Goal: Task Accomplishment & Management: Manage account settings

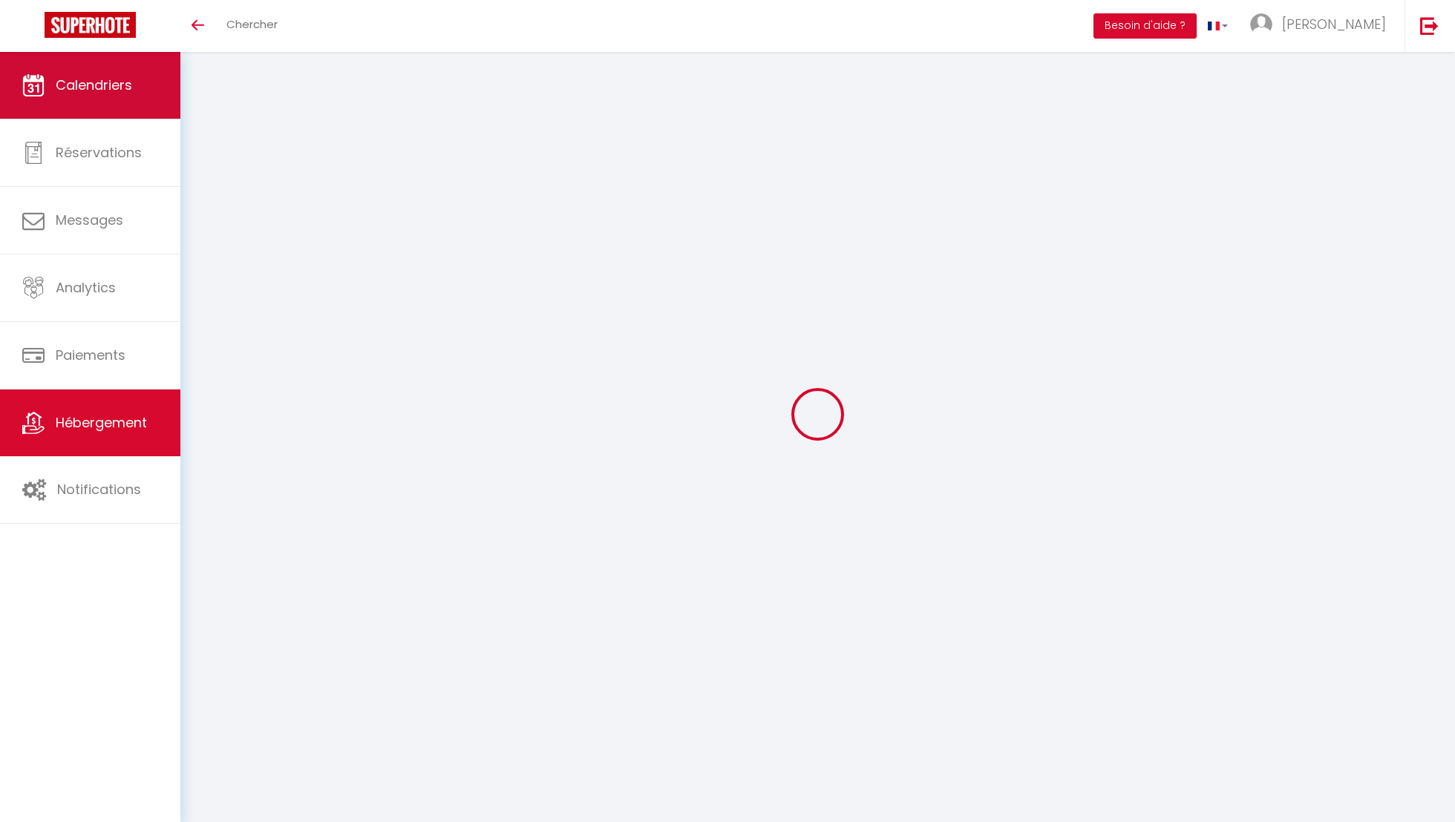
click at [126, 103] on link "Calendriers" at bounding box center [90, 85] width 180 height 67
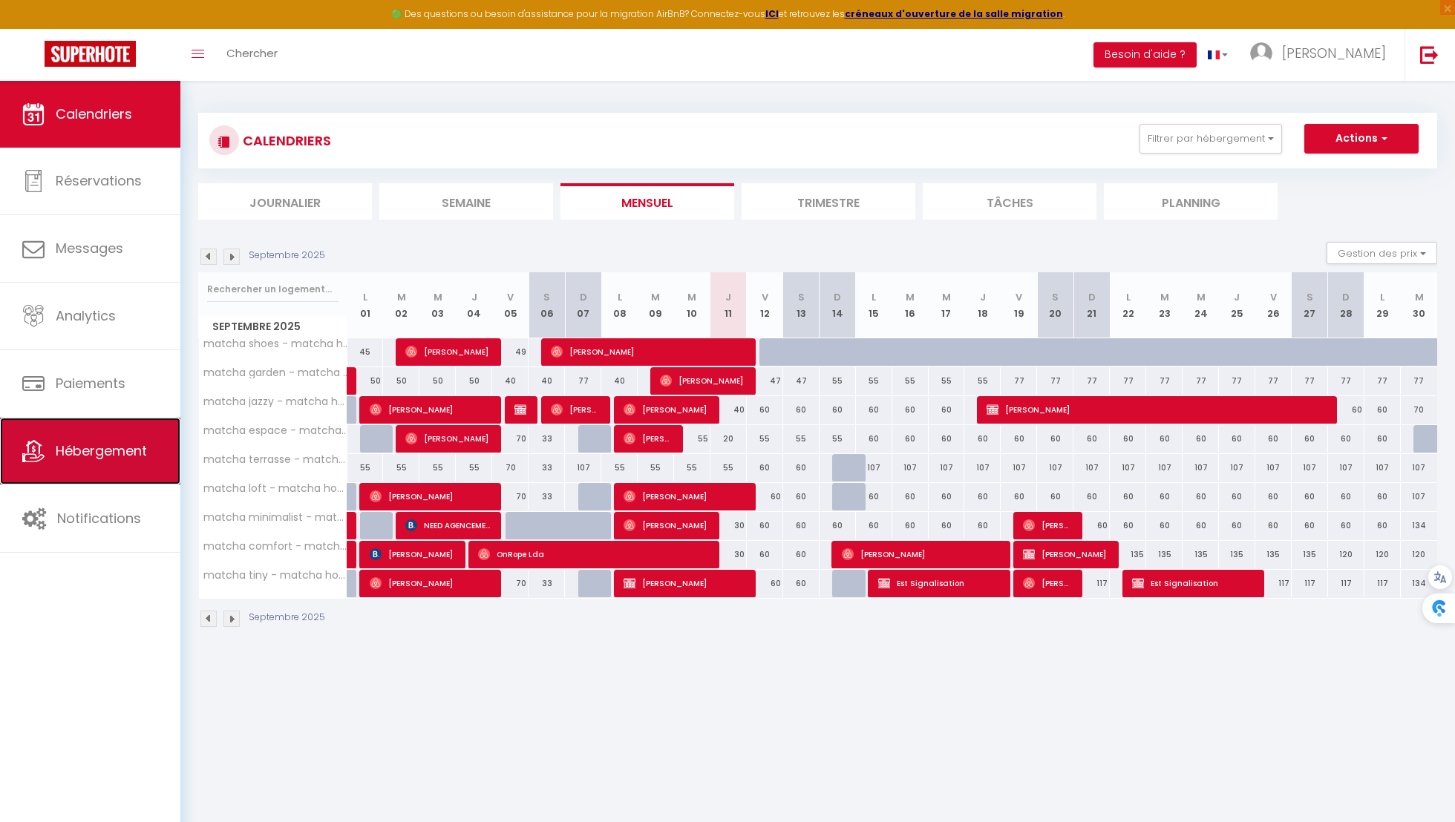
click at [105, 468] on link "Hébergement" at bounding box center [90, 451] width 180 height 67
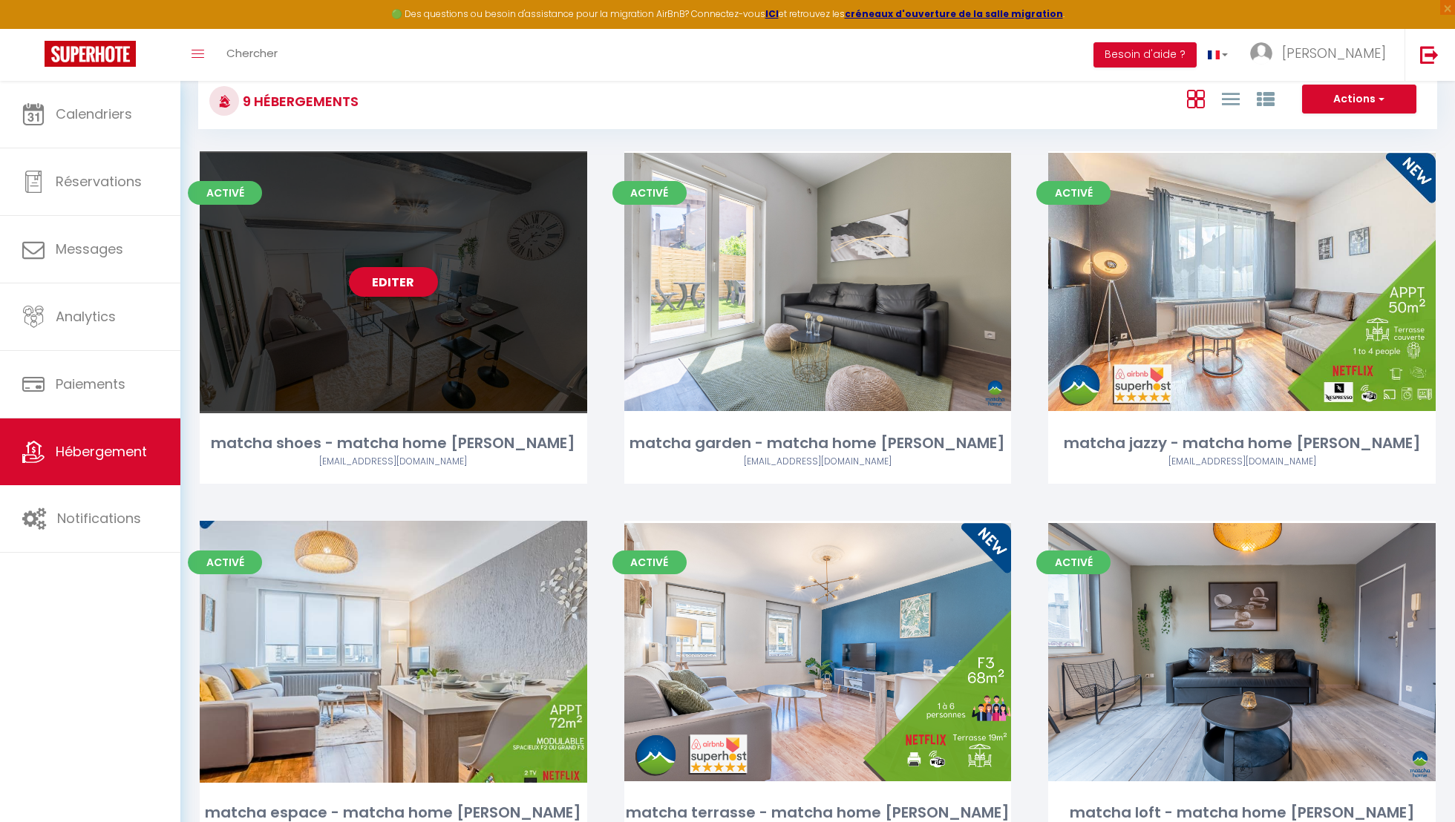
scroll to position [62, 0]
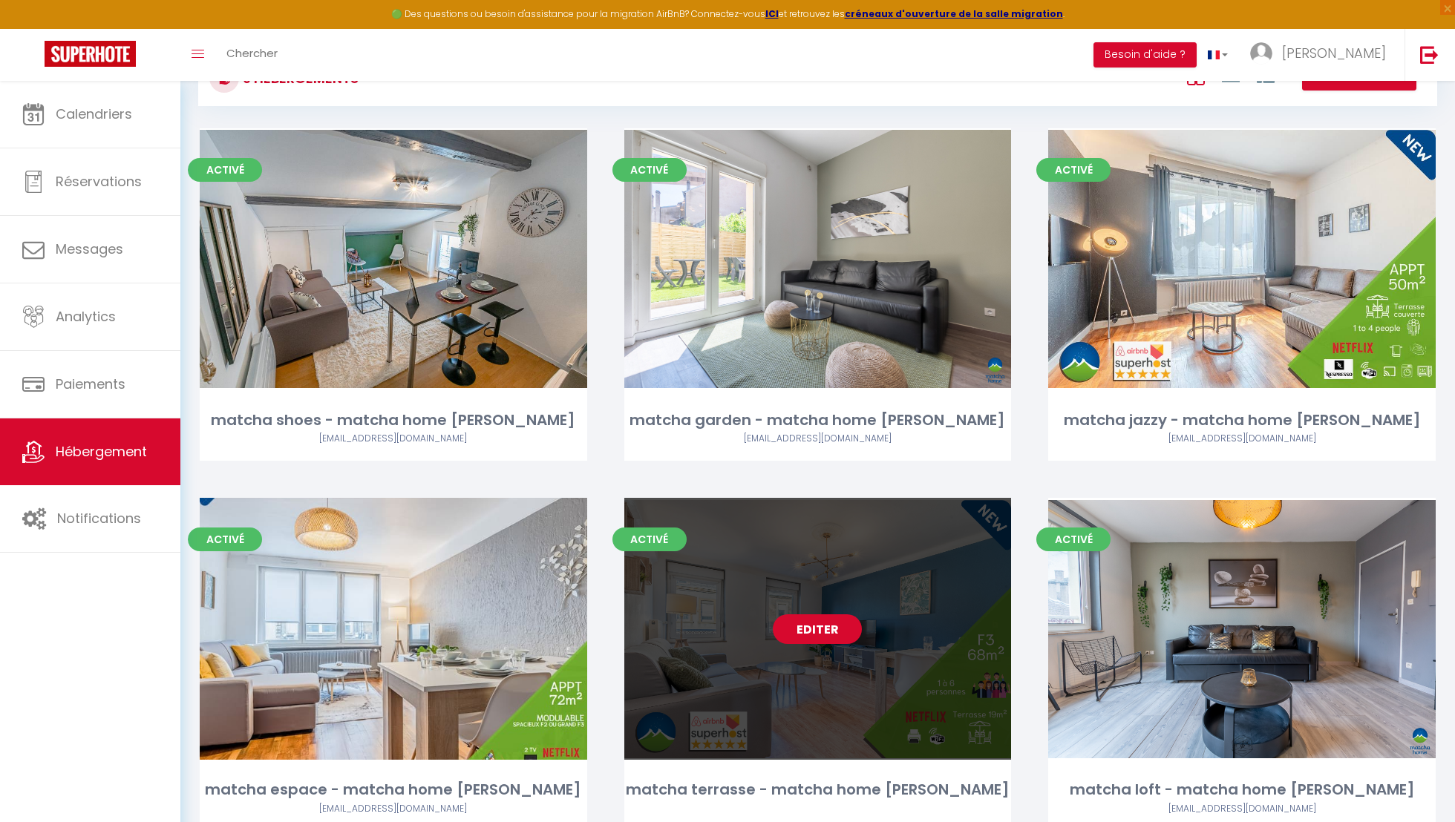
click at [825, 623] on link "Editer" at bounding box center [817, 630] width 89 height 30
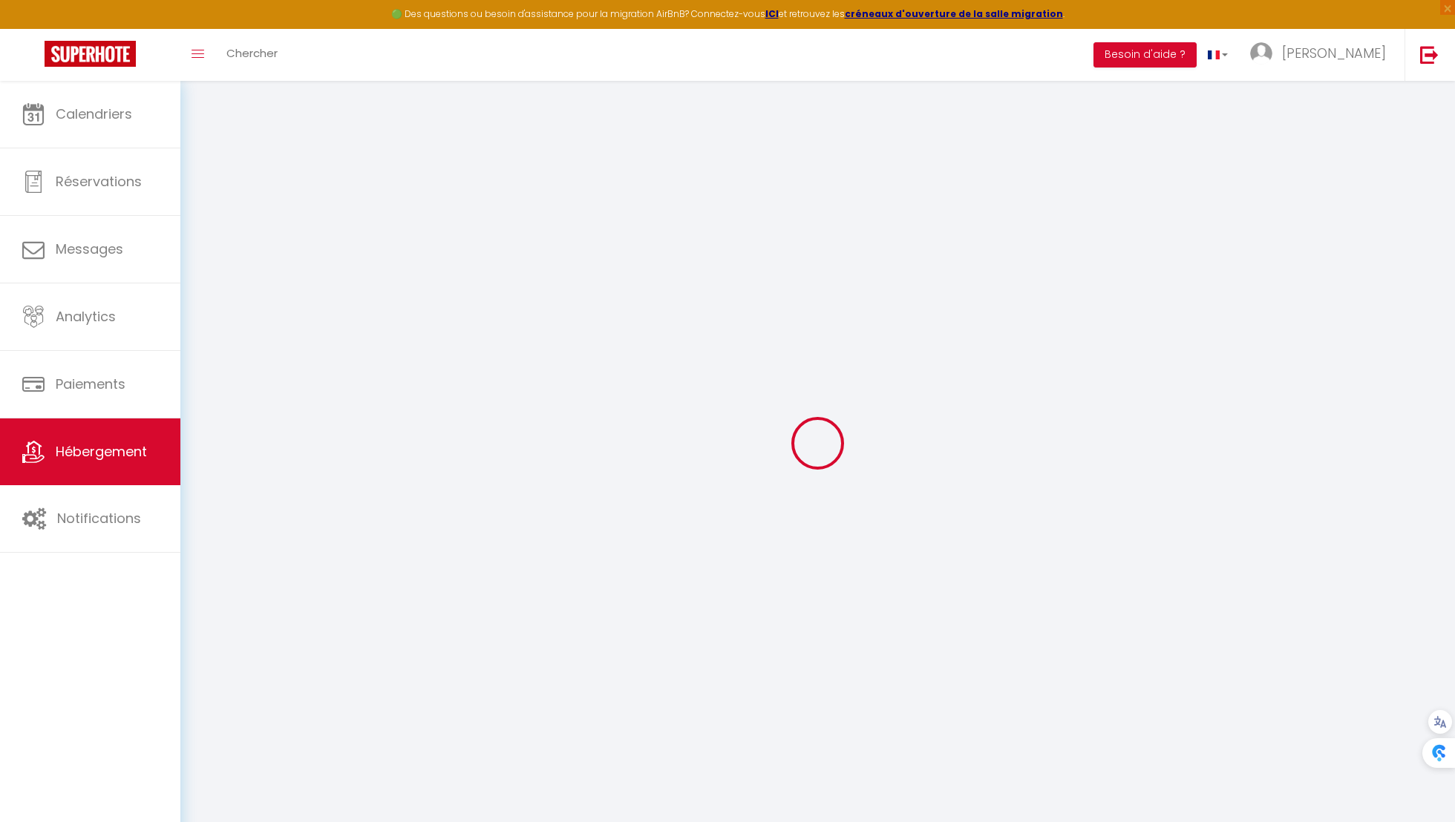
select select
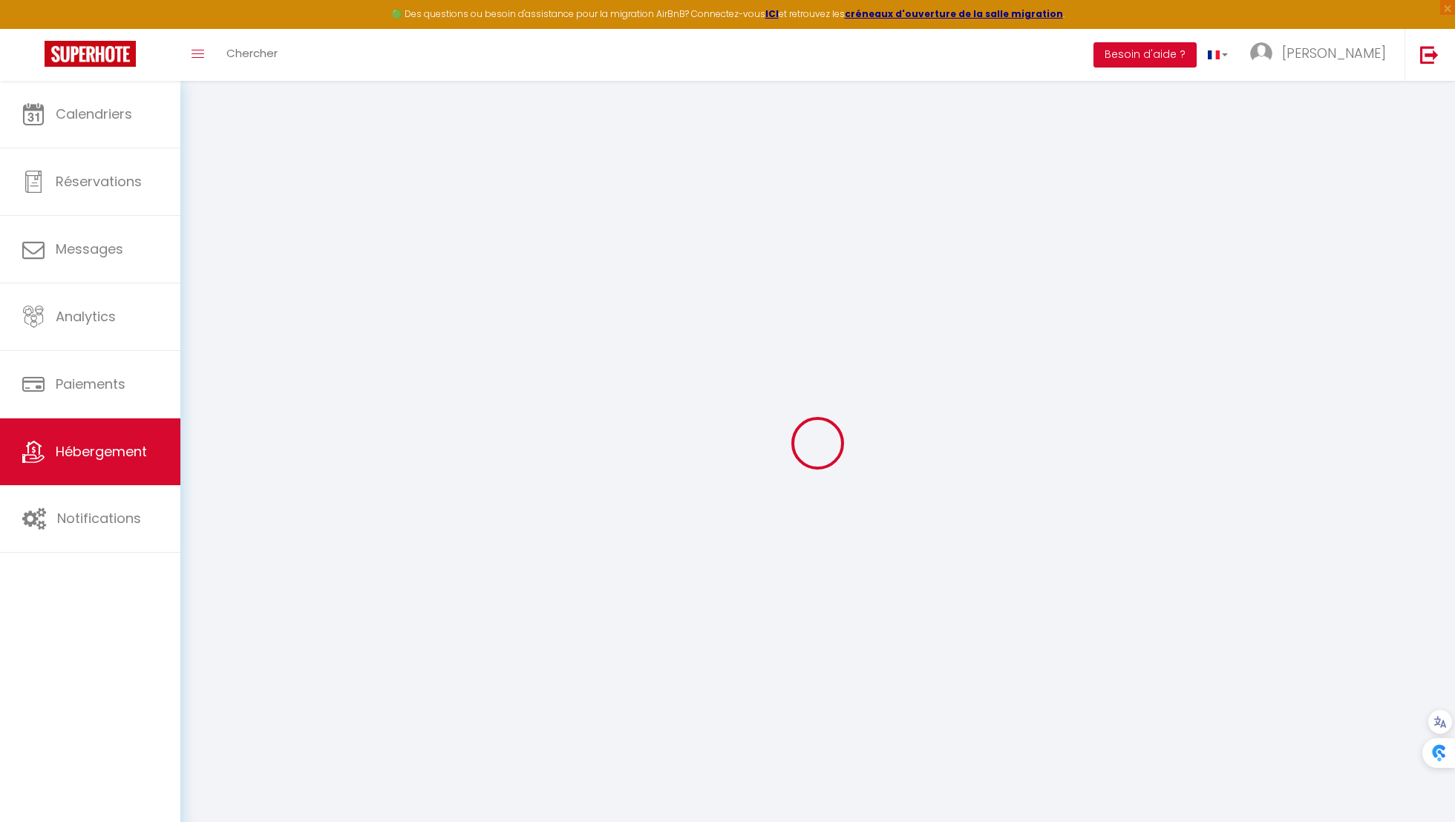
select select
checkbox input "false"
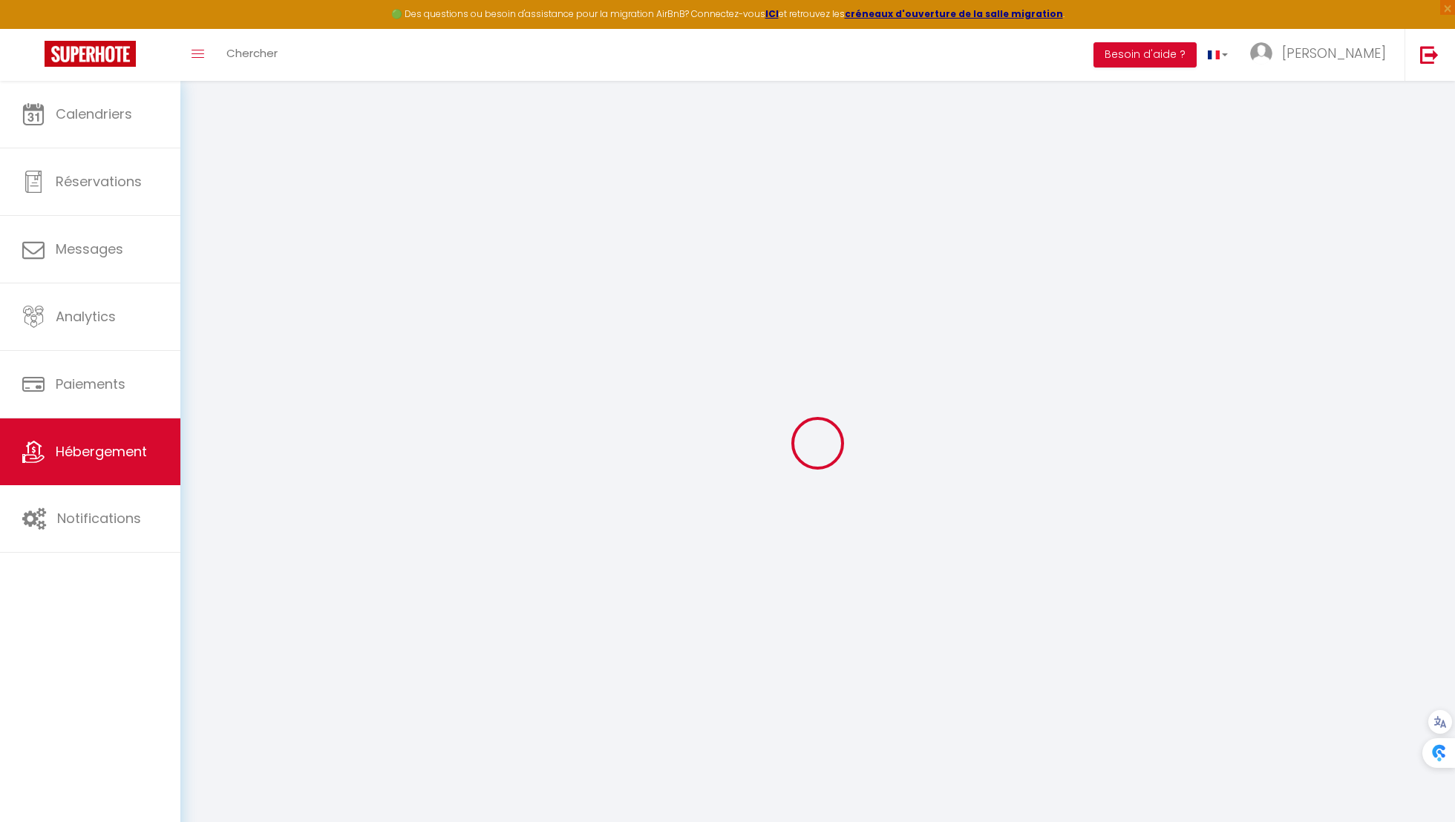
select select
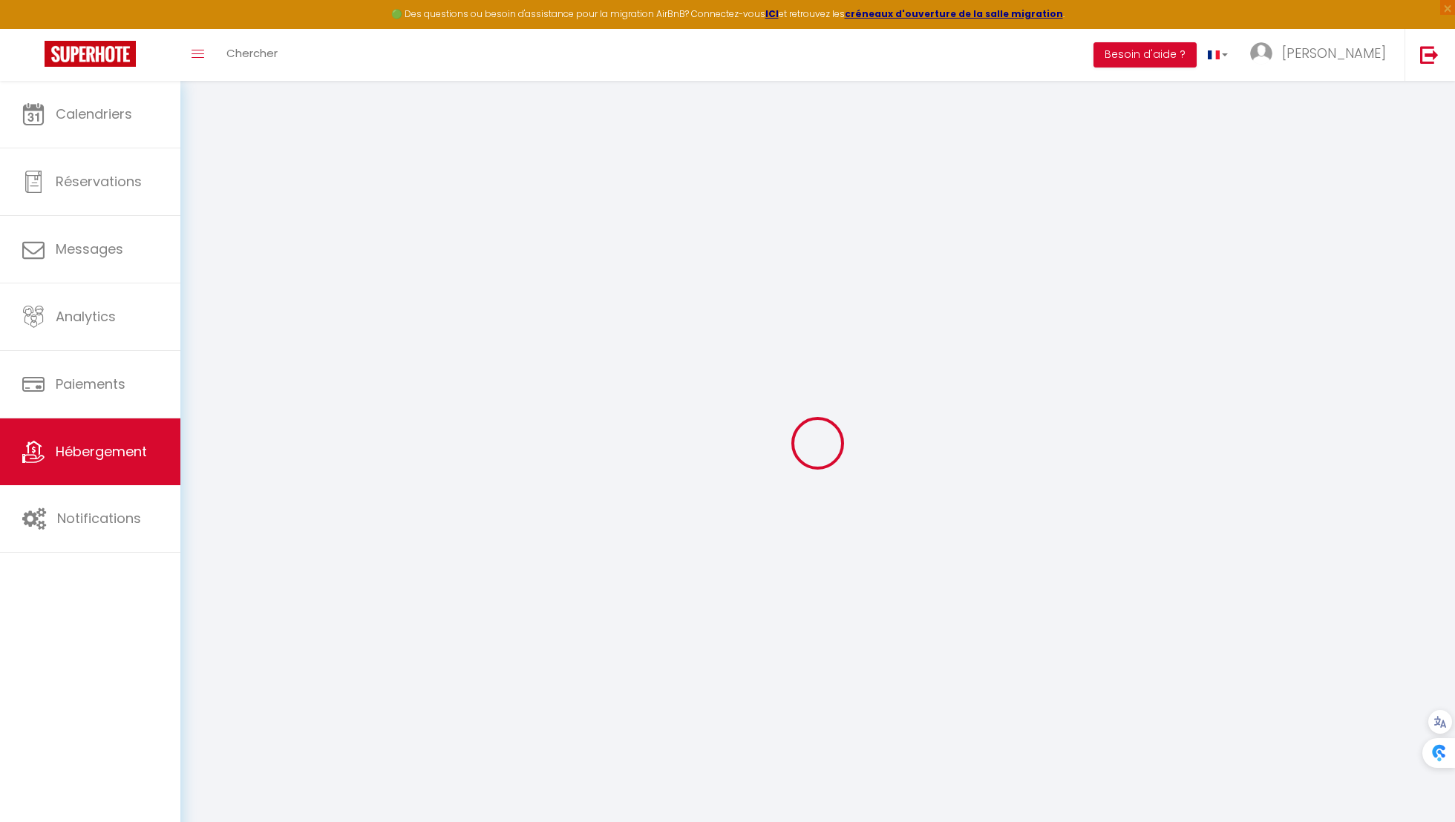
select select
checkbox input "false"
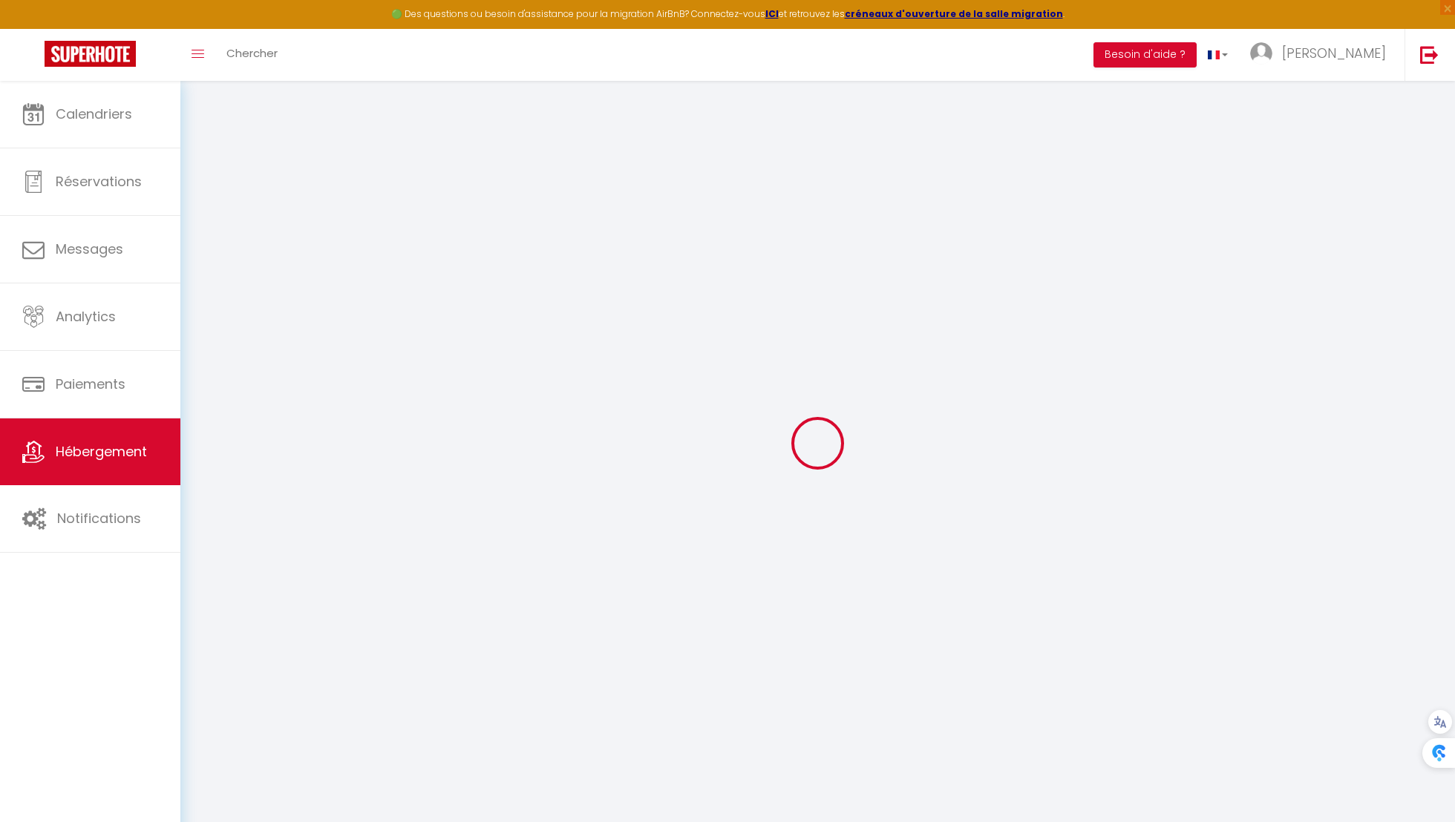
checkbox input "false"
select select
type input "matcha terrasse - matcha home [PERSON_NAME]"
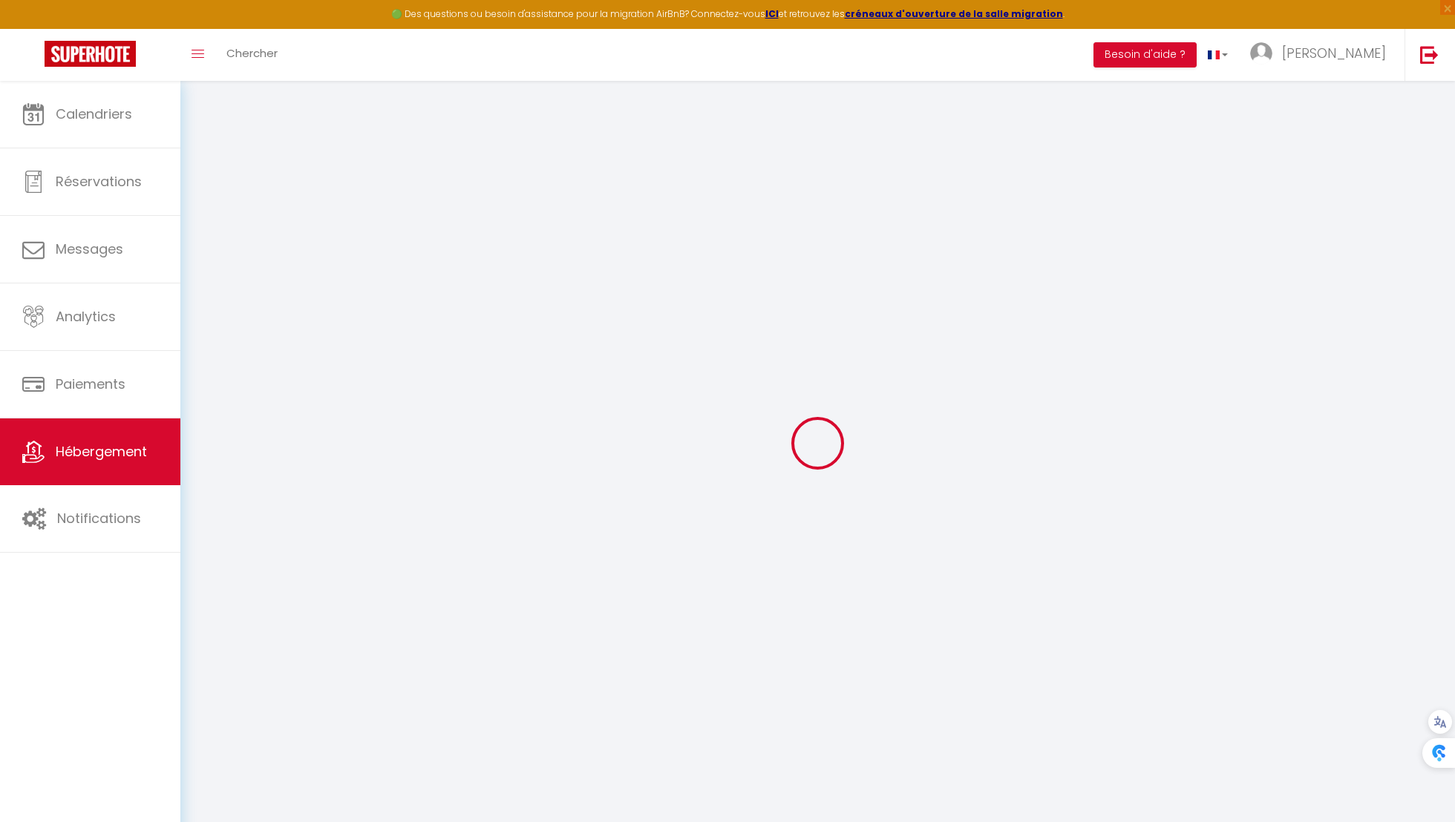
type input "[PERSON_NAME]"
type input "Tri"
type input "[STREET_ADDRESS][PERSON_NAME]"
type input "57700"
type input "Hayange"
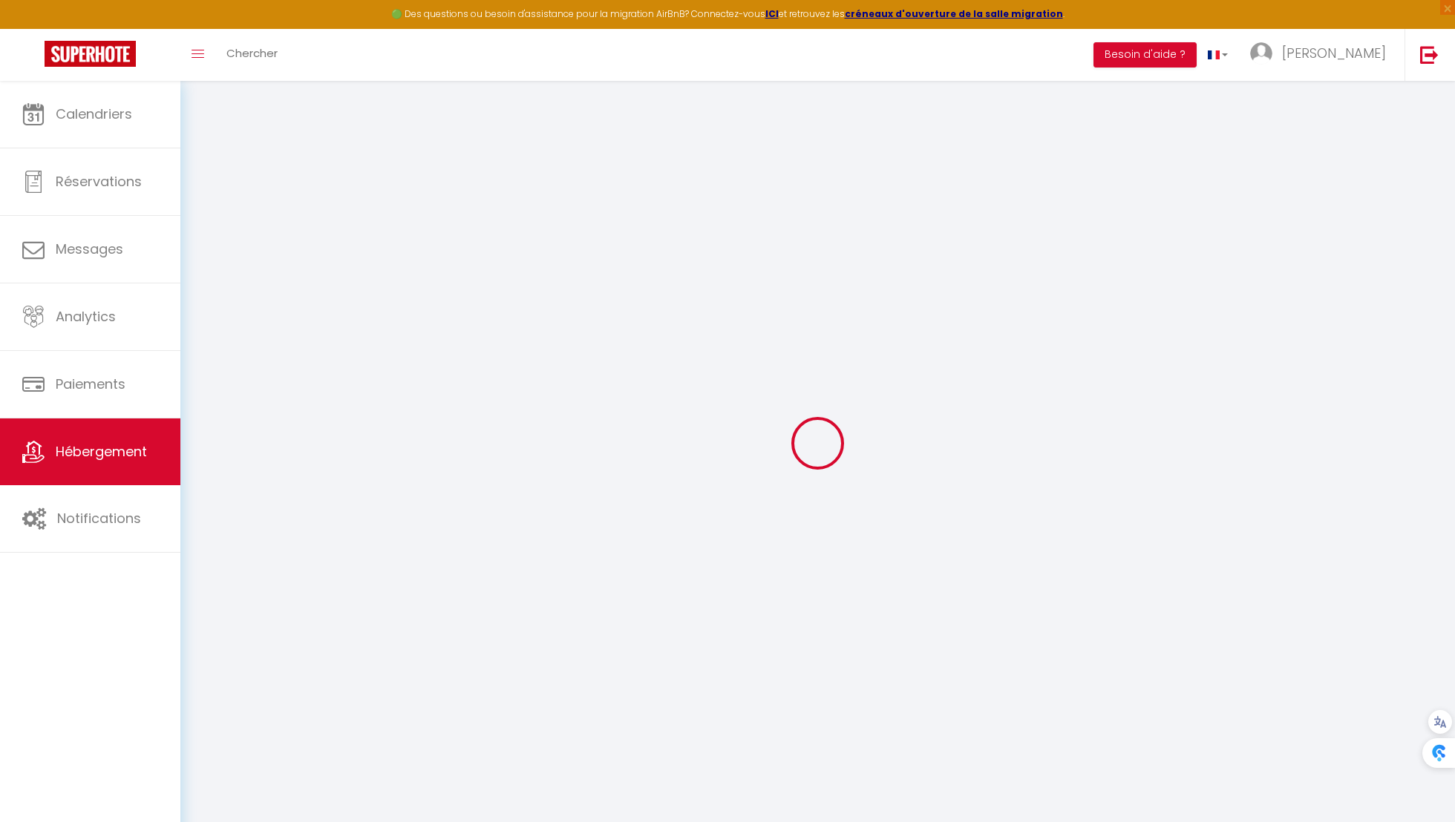
select select "7"
select select "2"
type input "35"
type input "15"
type input "53"
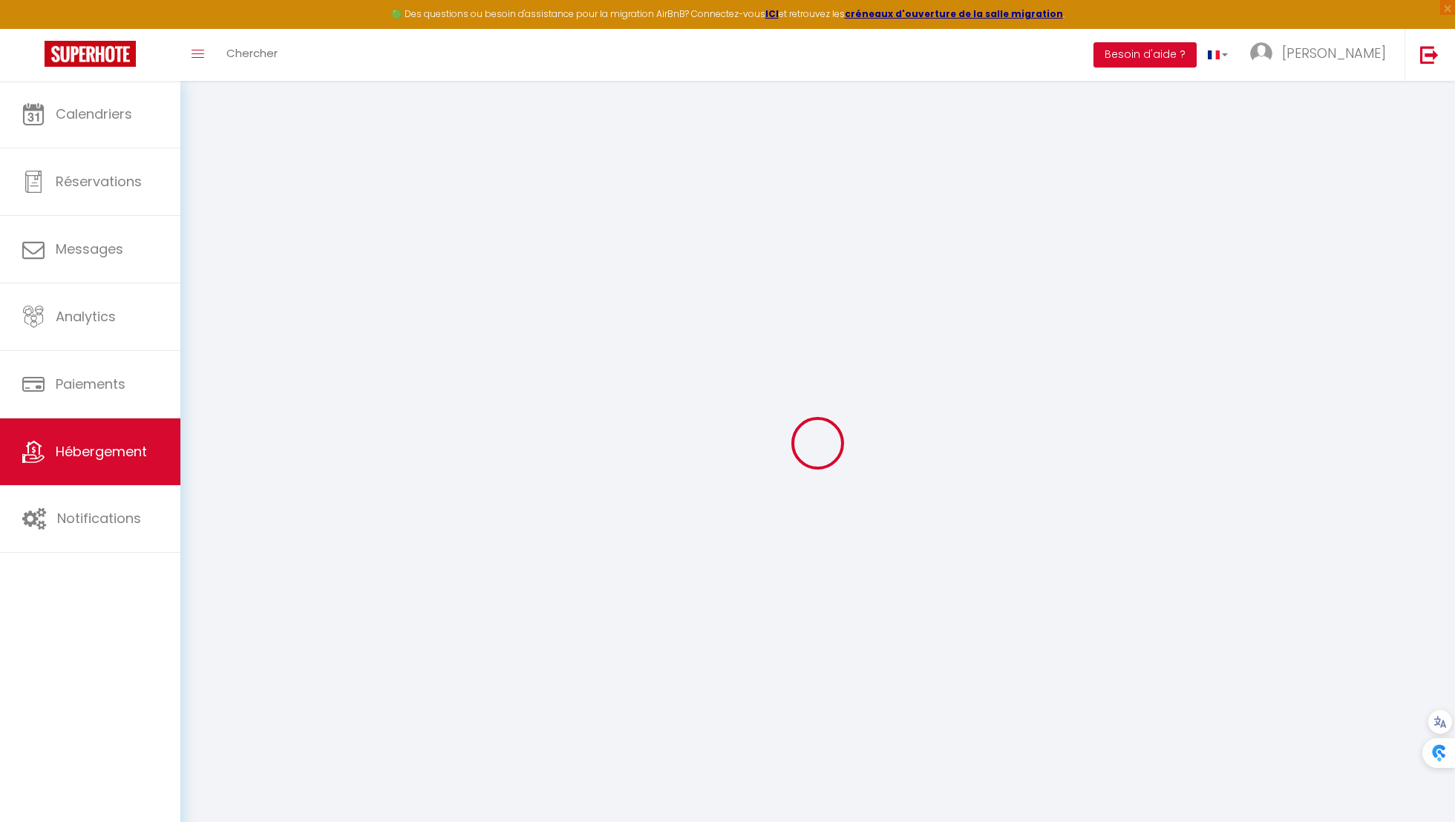
type input "500"
select select
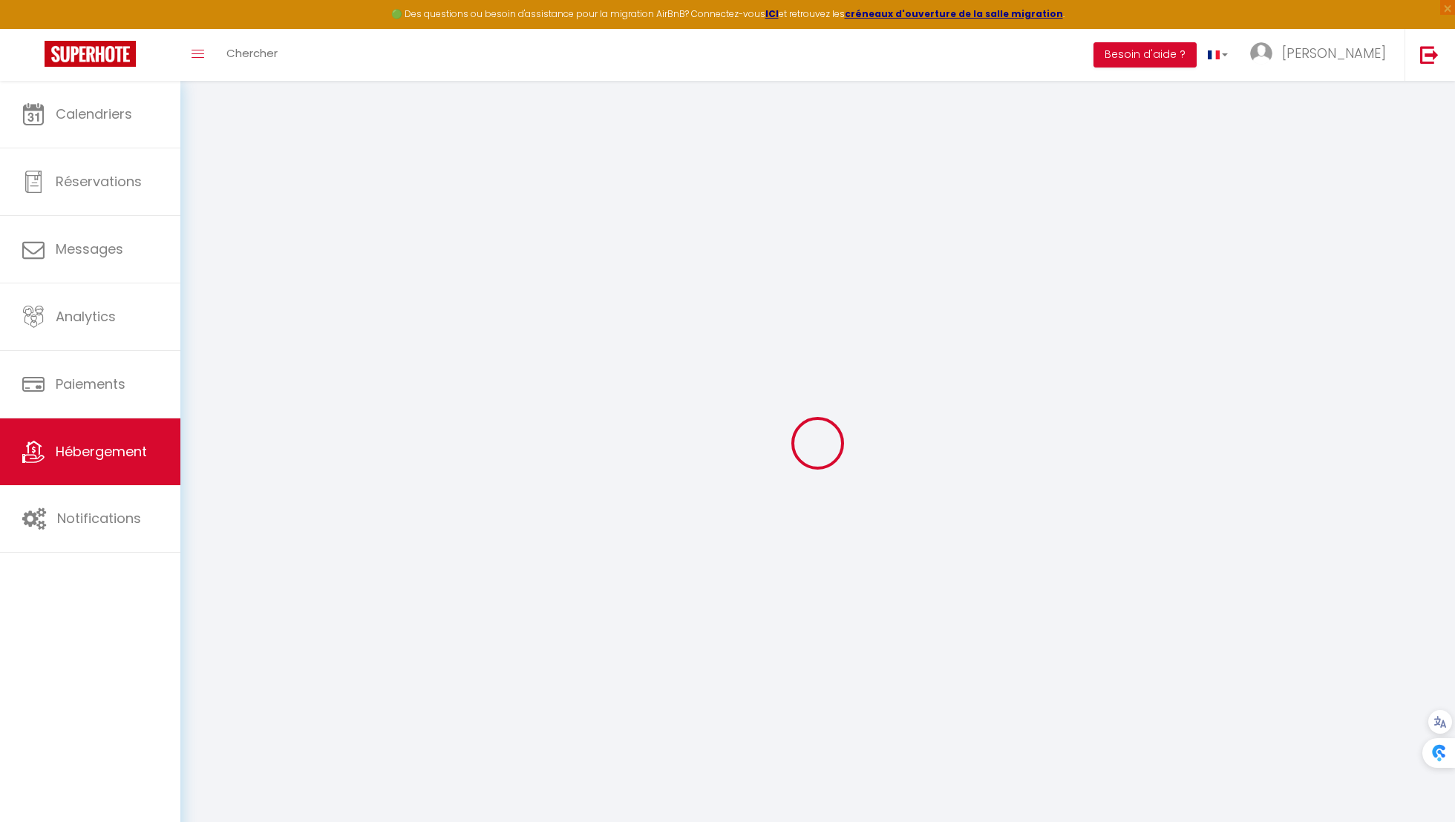
select select
type input "[STREET_ADDRESS][PERSON_NAME]"
type input "57700"
type input "Hayange"
type input "[EMAIL_ADDRESS][DOMAIN_NAME]"
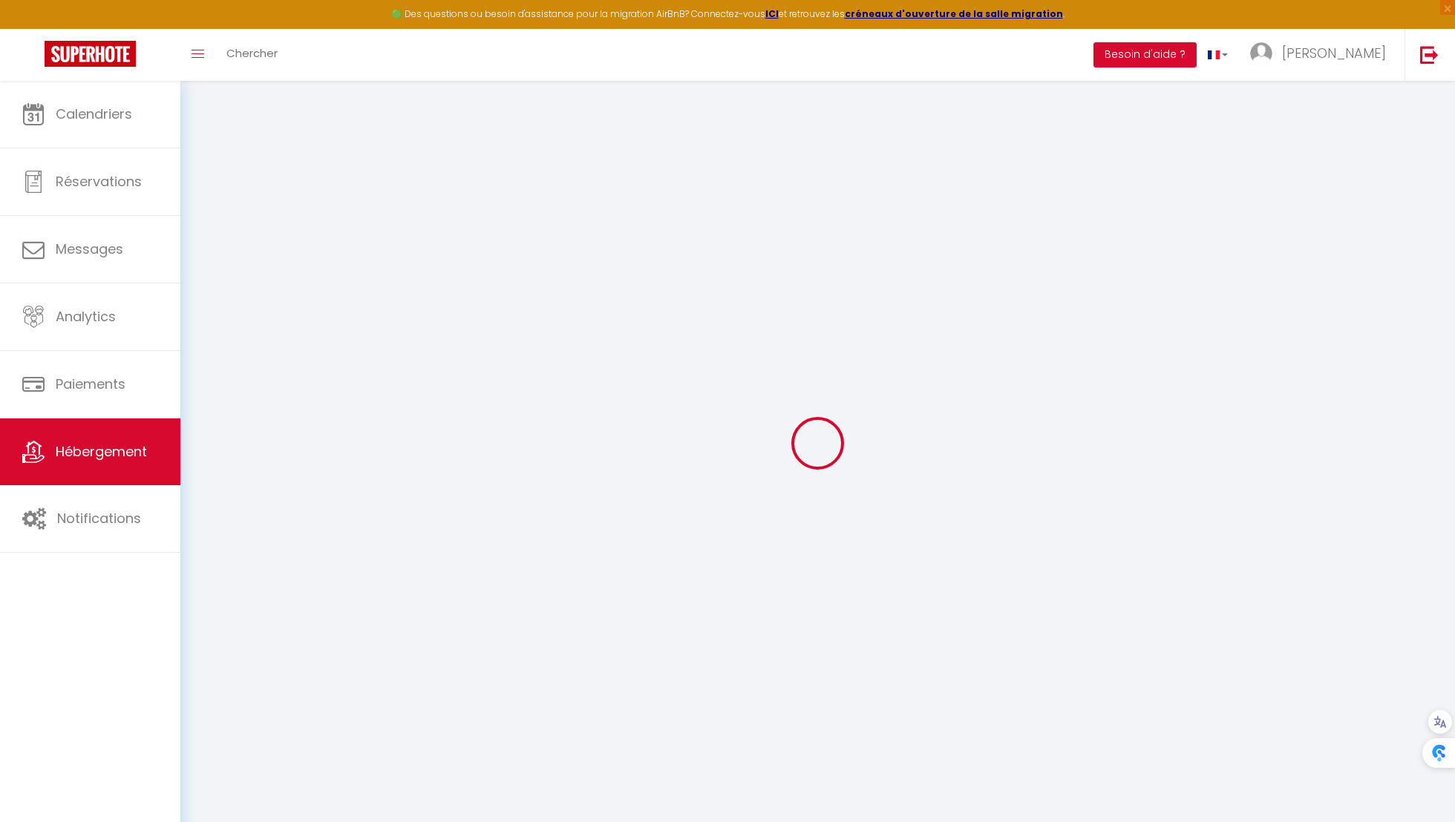
select select "8034"
checkbox input "true"
checkbox input "false"
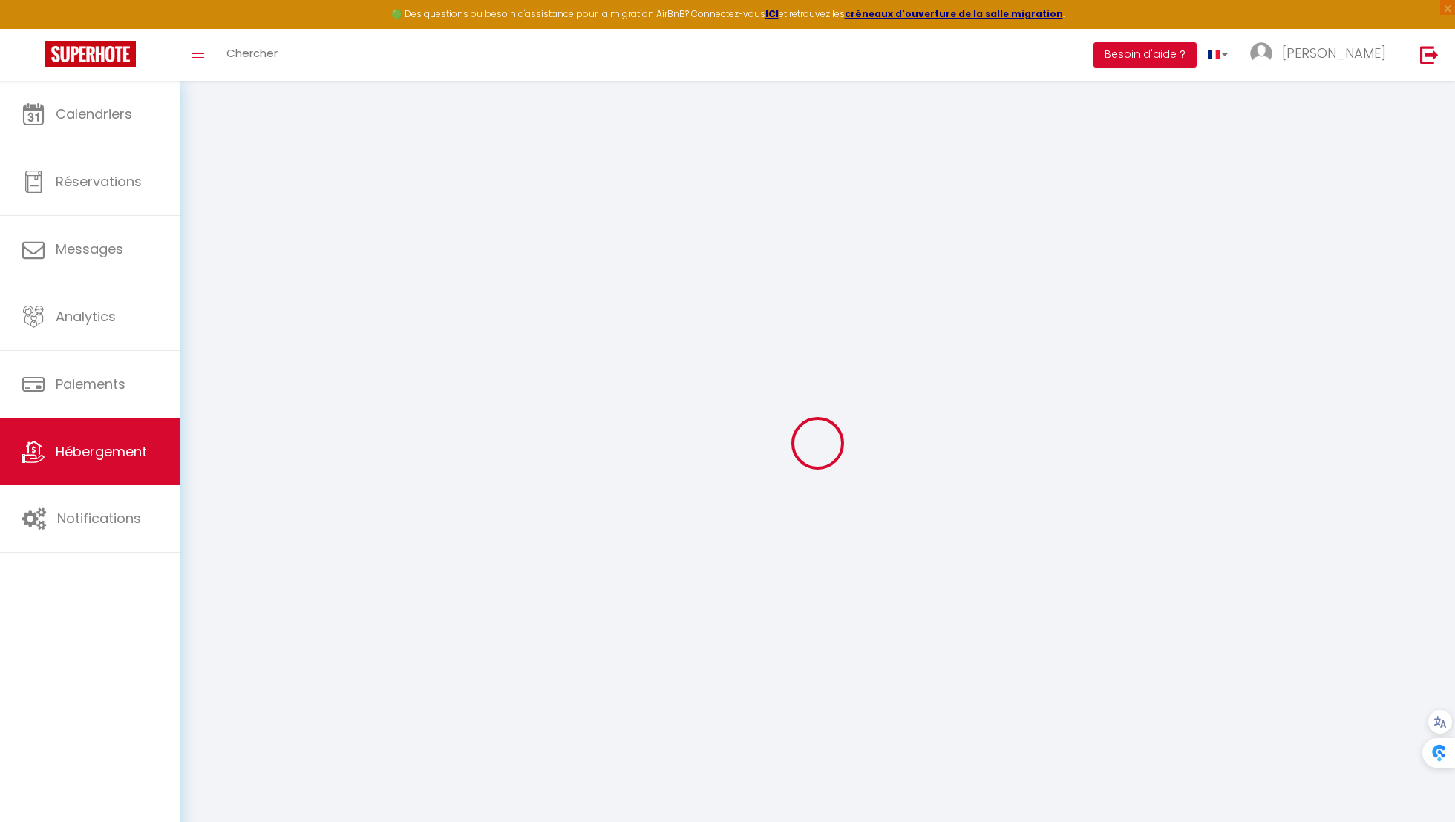
type input "0"
select select
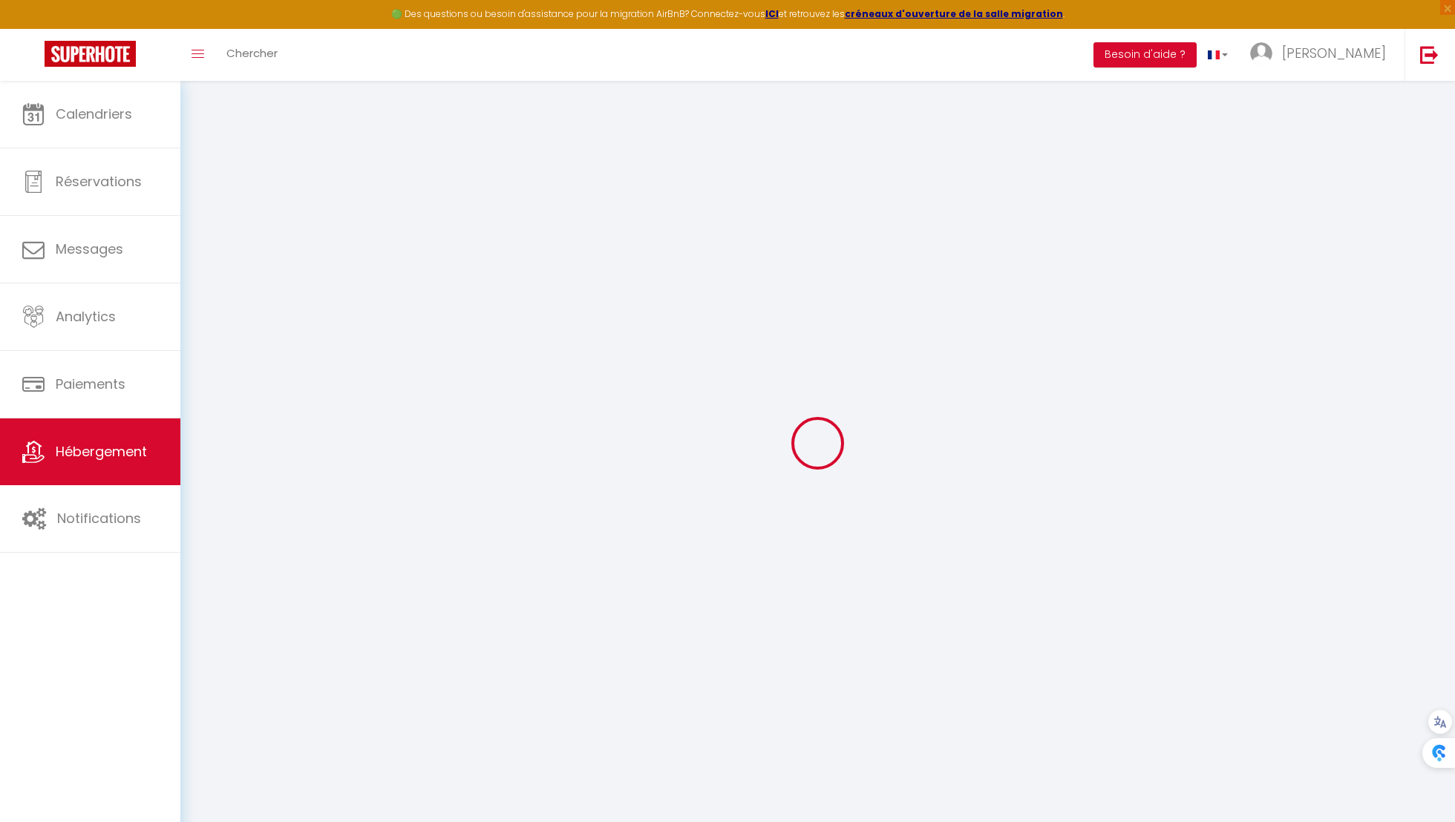
select select
checkbox input "true"
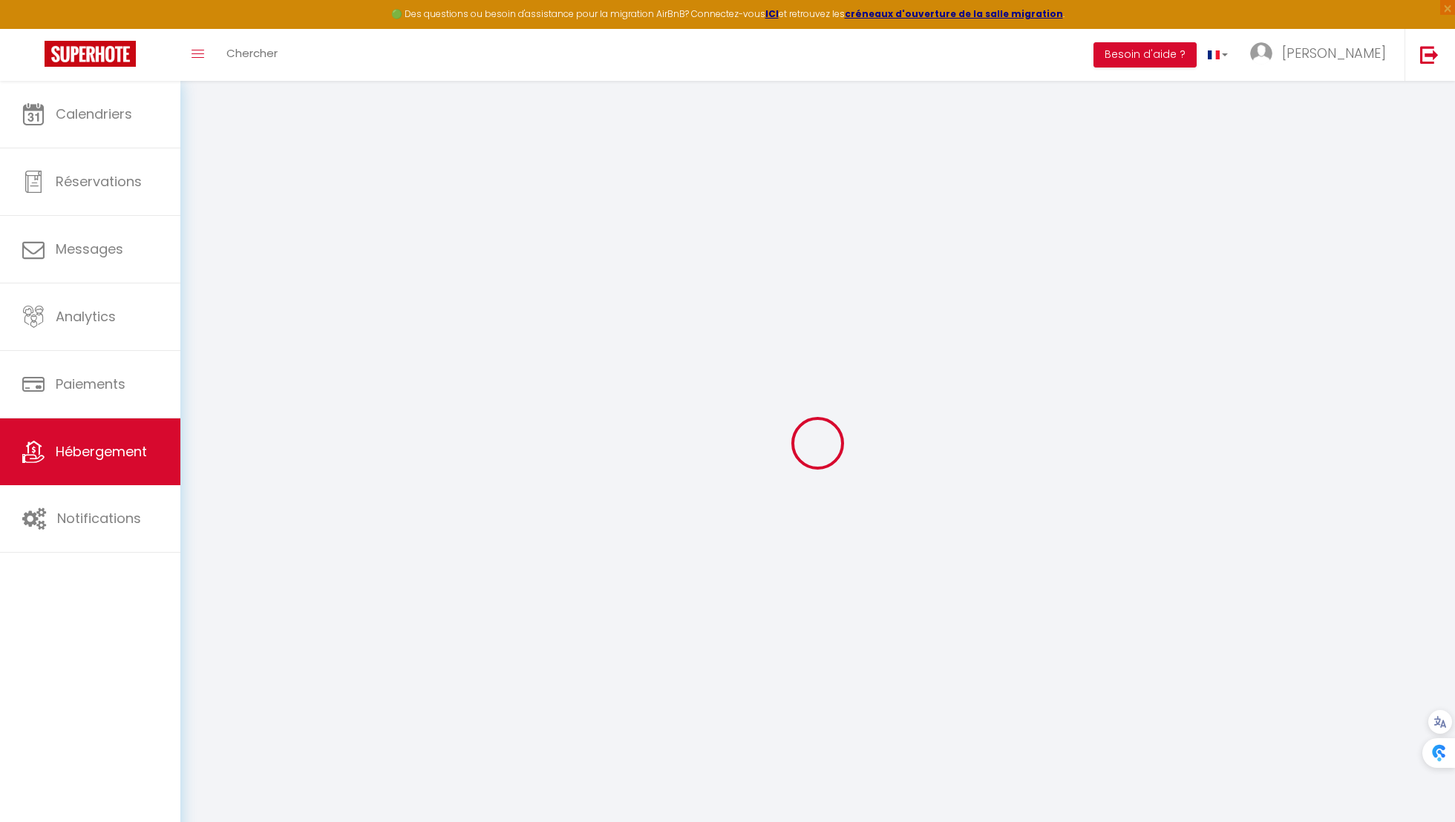
checkbox input "false"
select select
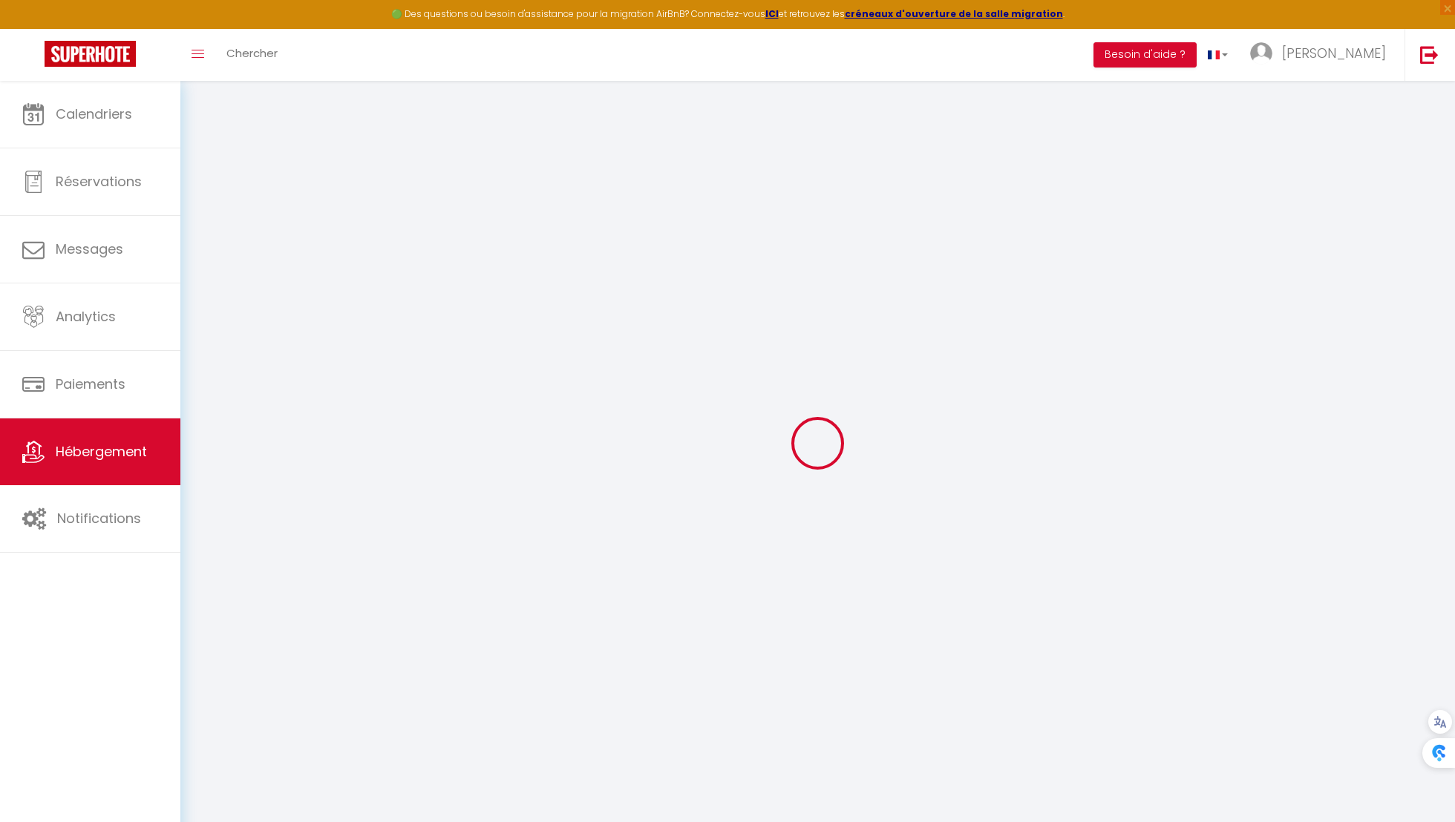
select select
checkbox input "true"
checkbox input "false"
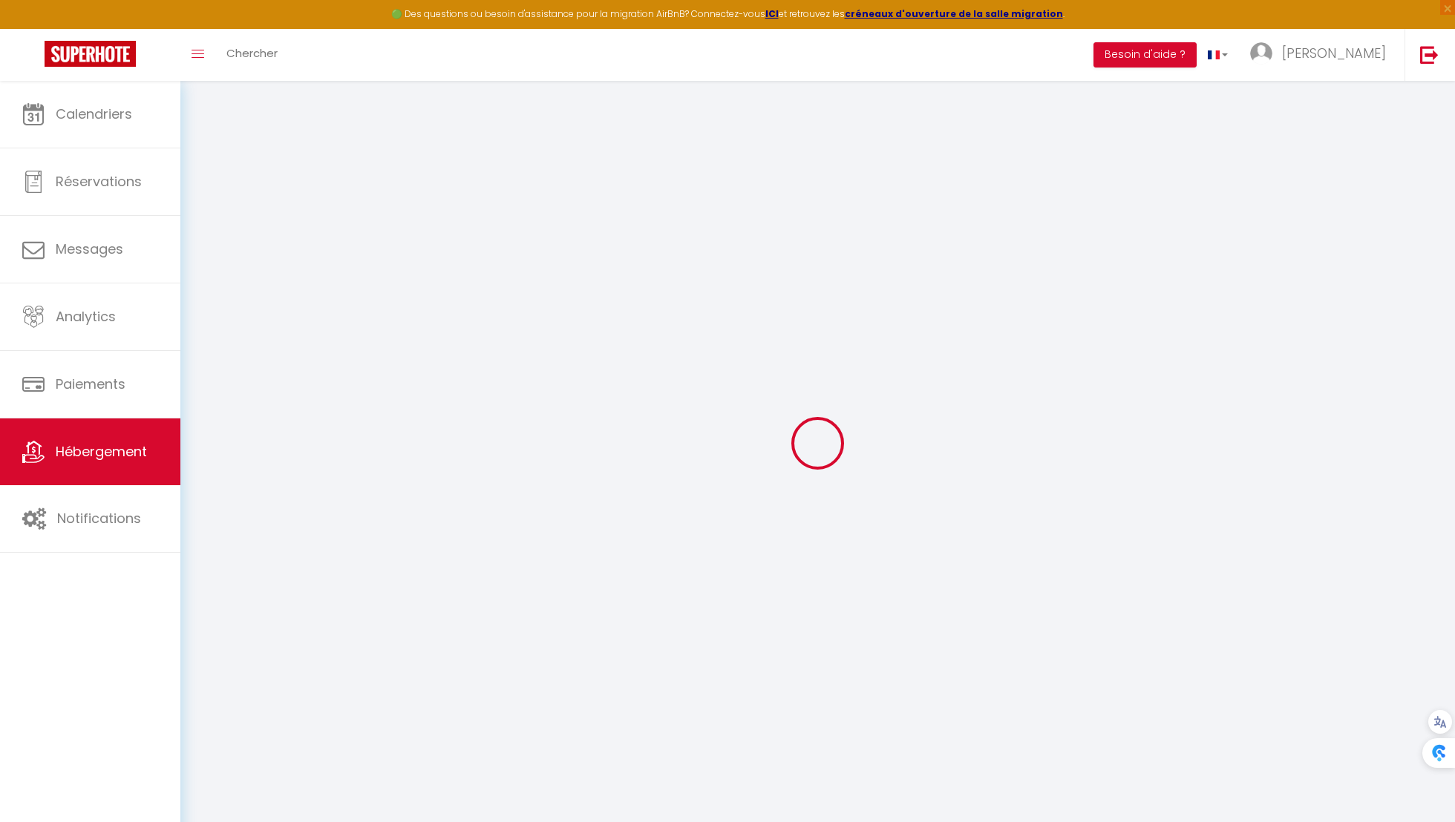
checkbox input "true"
checkbox input "false"
select select "17:00"
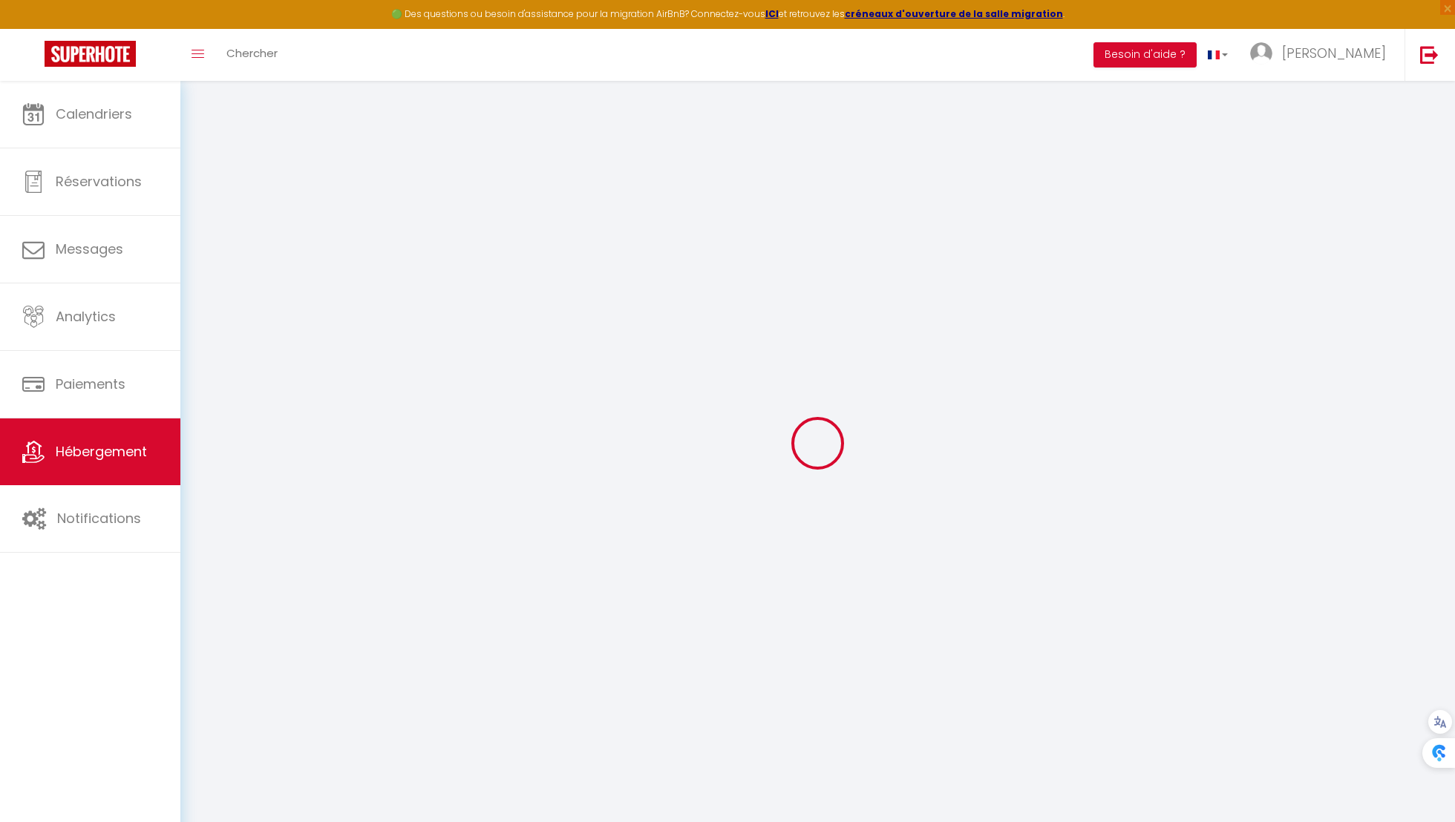
select select "23:45"
select select "10:00"
select select "30"
select select "120"
select select "40447"
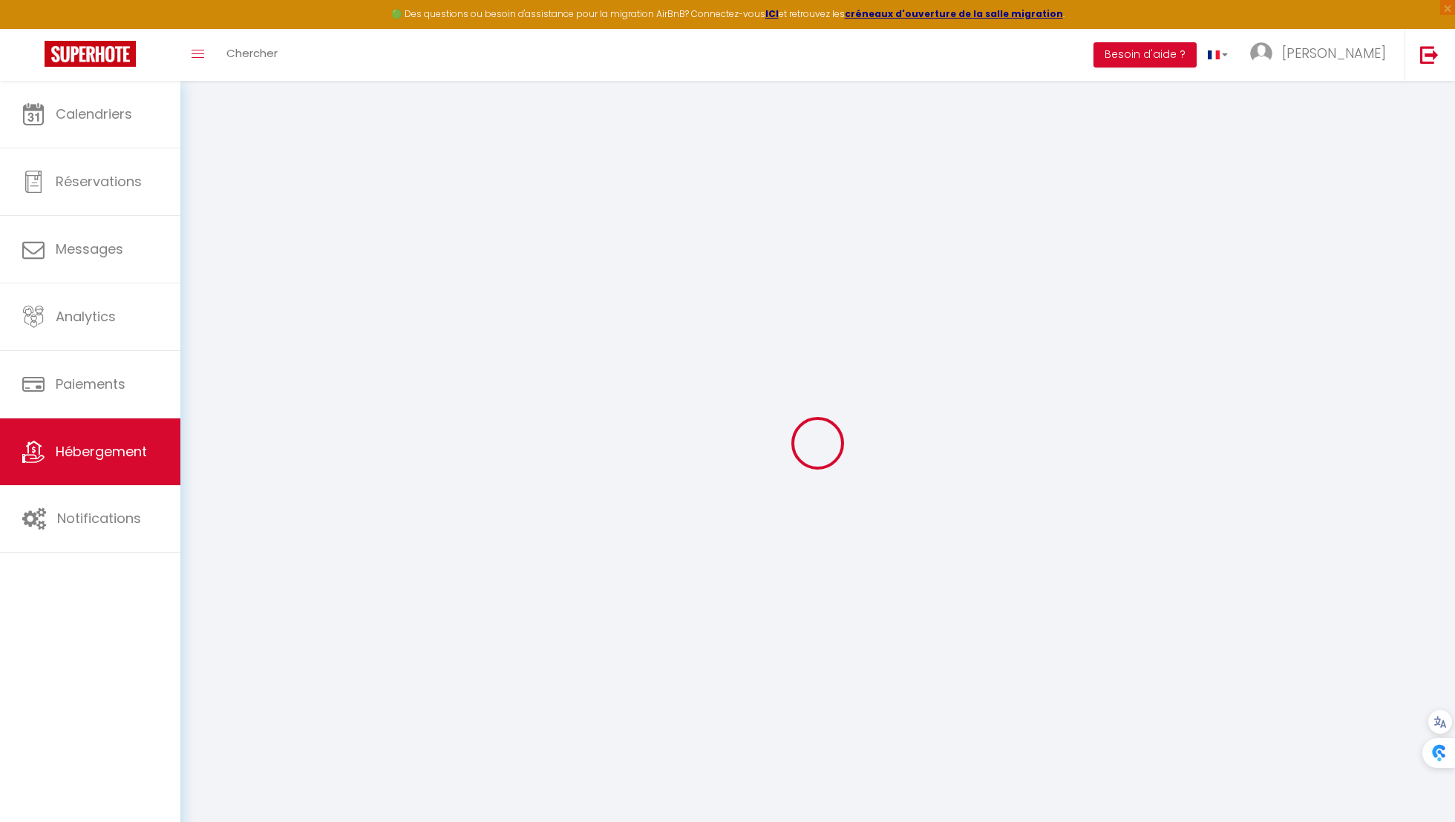
select select "40447"
checkbox input "true"
checkbox input "false"
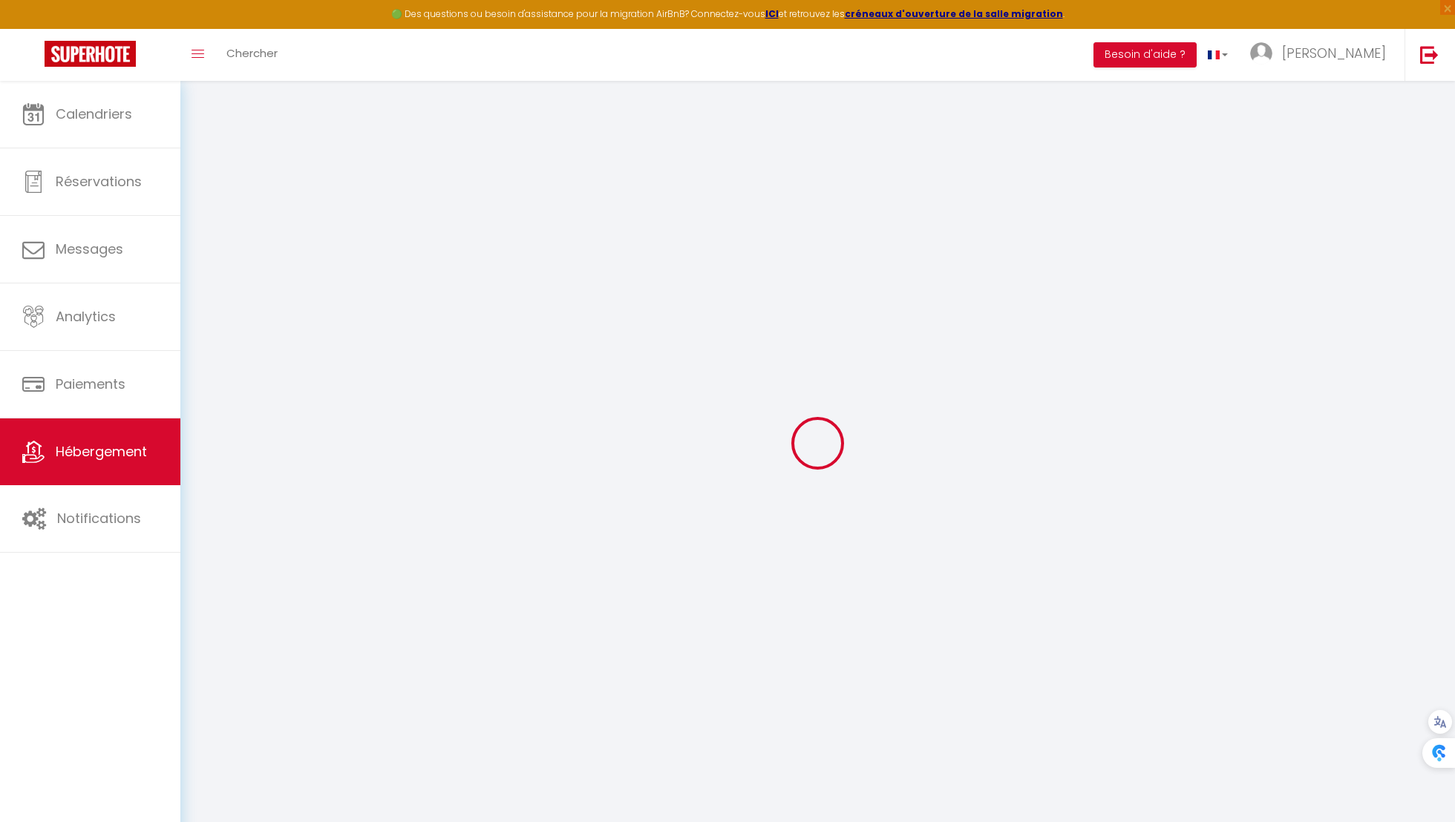
checkbox input "true"
checkbox input "false"
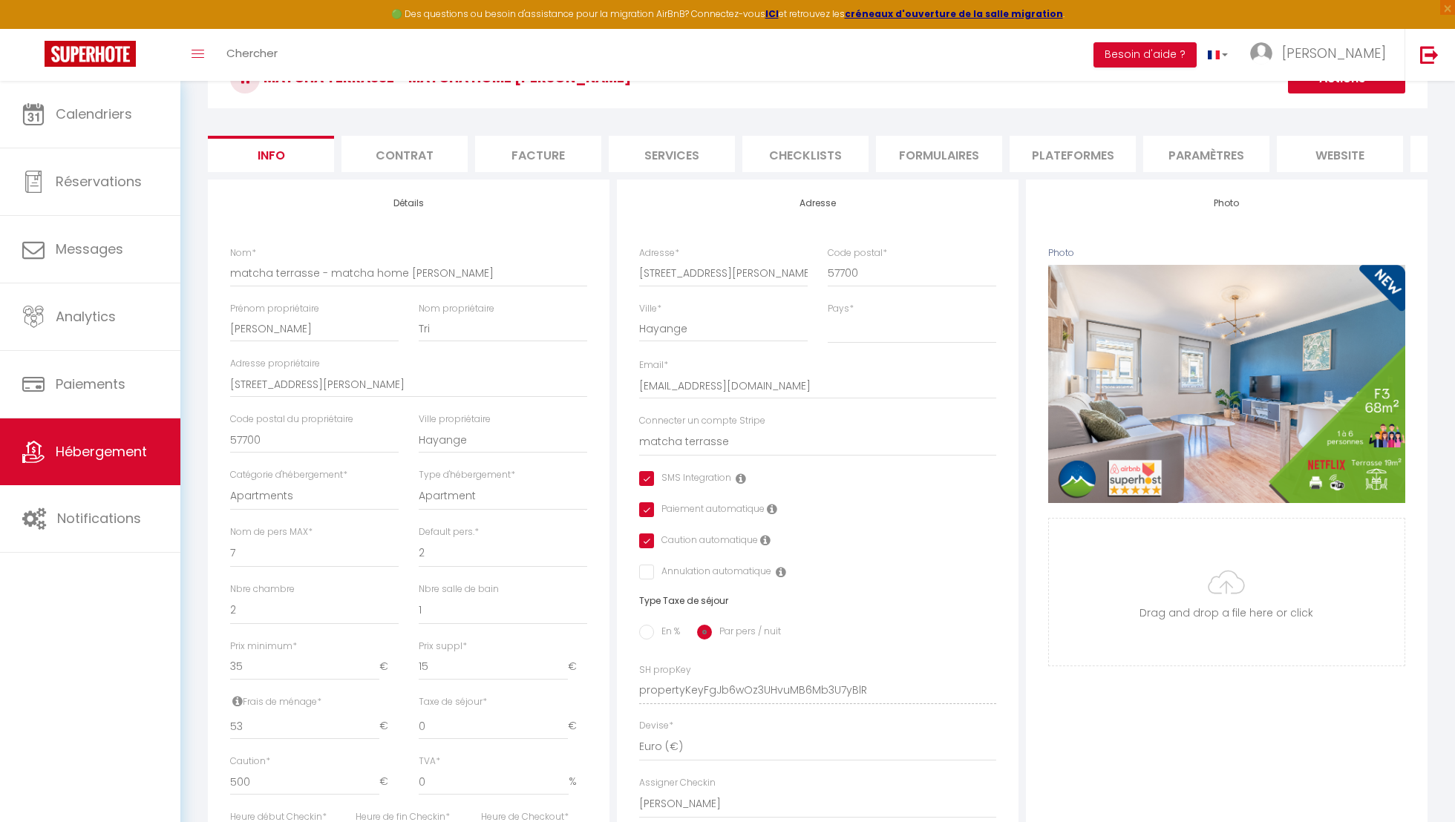
scroll to position [137, 0]
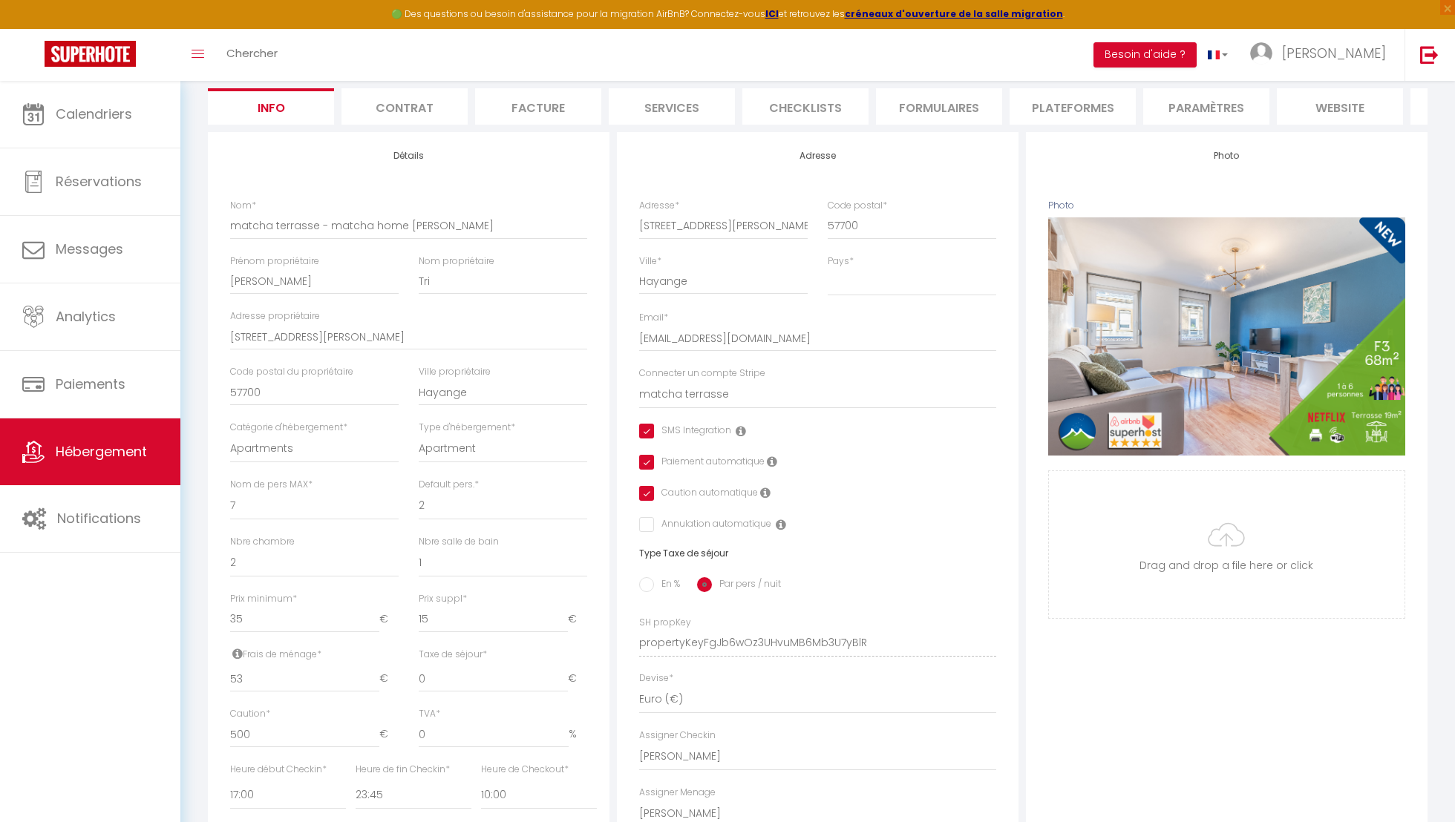
click at [1100, 119] on li "Plateformes" at bounding box center [1072, 106] width 126 height 36
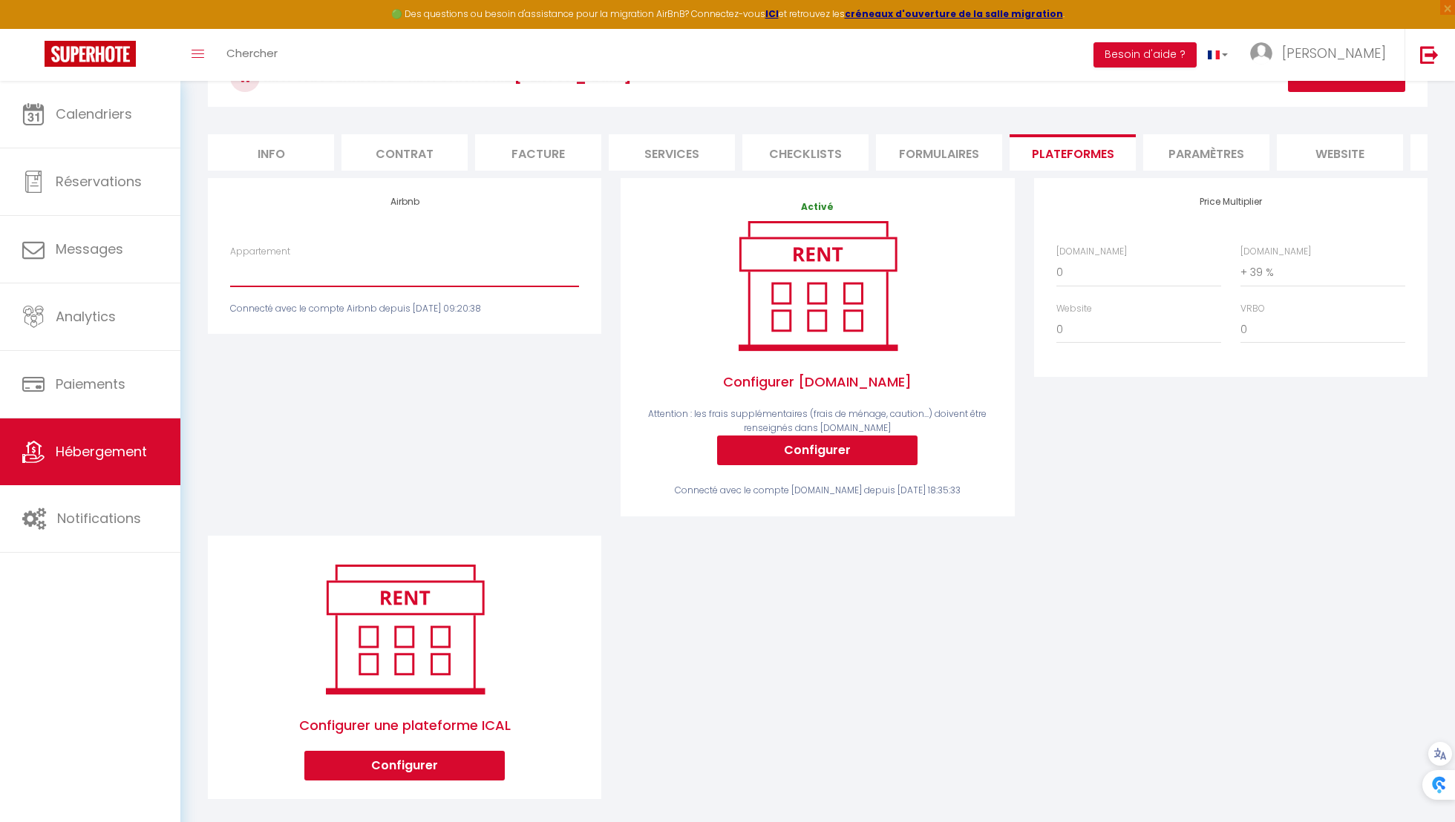
click at [427, 270] on select "Terrasse -5 lits -Pros Cattenom/BTP, Compét&Tribus - [EMAIL_ADDRESS][DOMAIN_NAM…" at bounding box center [404, 272] width 349 height 28
select select "5485-1507721517626564813"
click at [230, 258] on select "Terrasse -5 lits -Pros Cattenom/BTP, Compét&Tribus - [EMAIL_ADDRESS][DOMAIN_NAM…" at bounding box center [404, 272] width 349 height 28
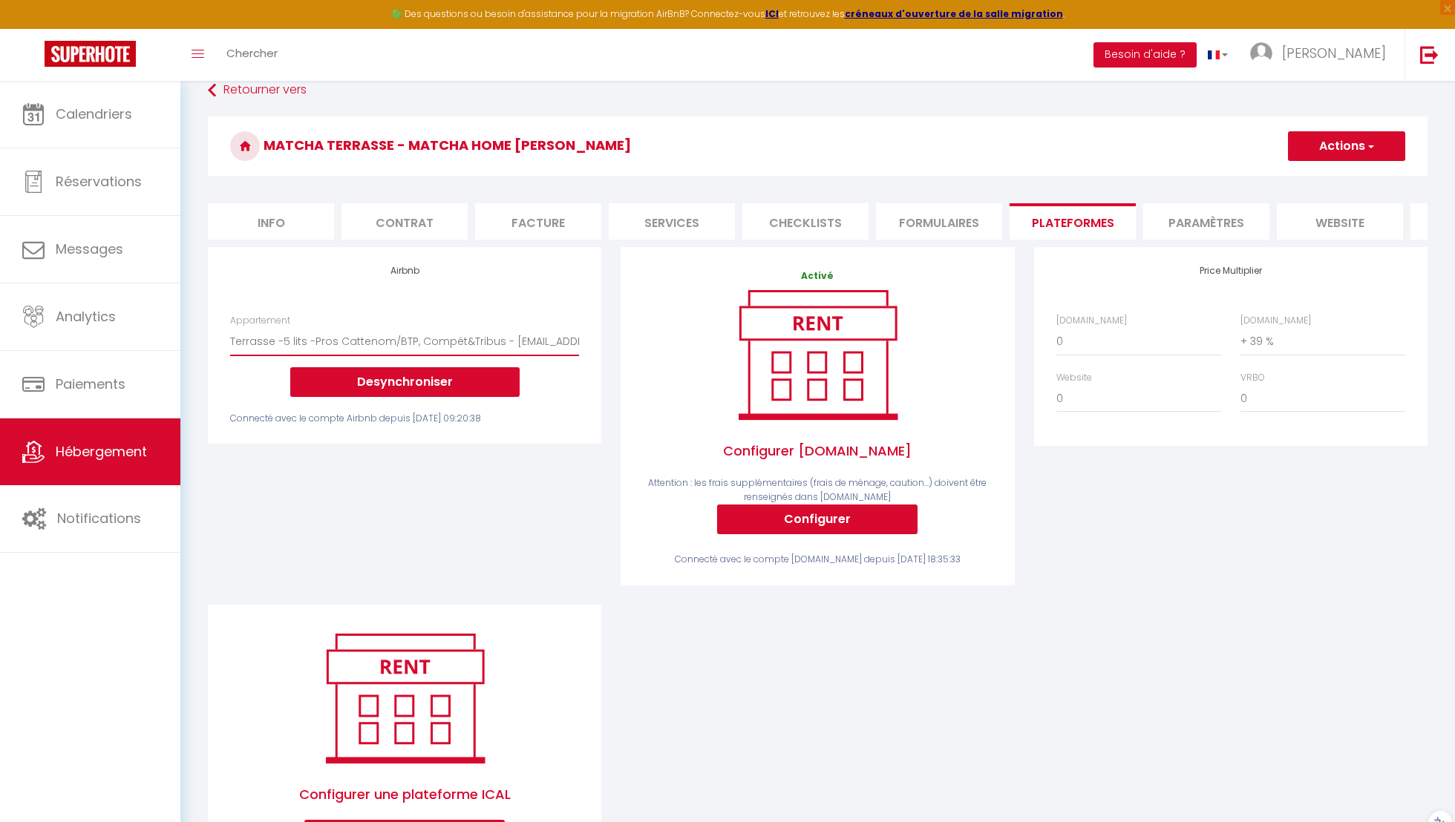
scroll to position [0, 0]
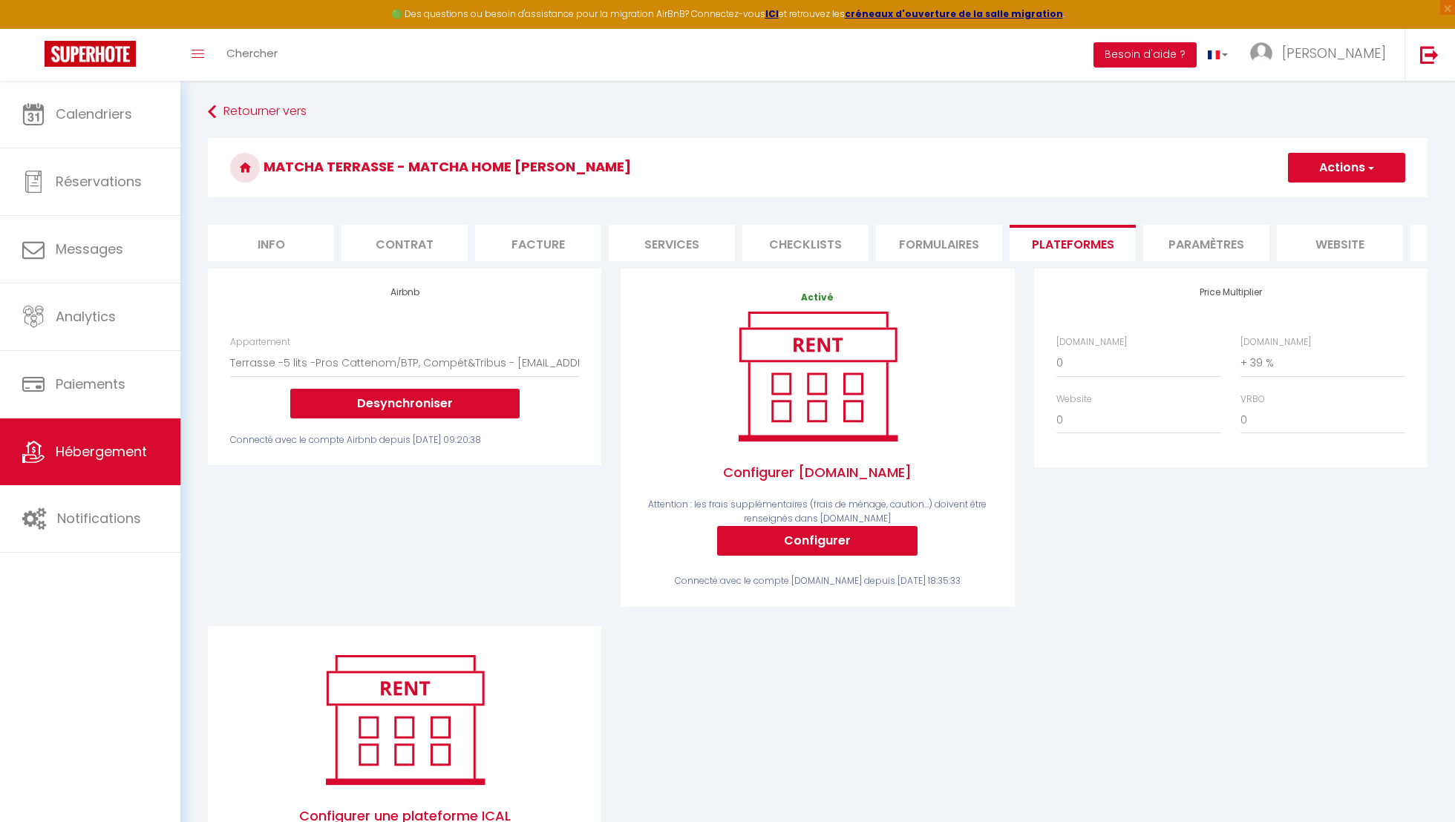
click at [1337, 168] on button "Actions" at bounding box center [1346, 168] width 117 height 30
click at [1333, 200] on link "Enregistrer" at bounding box center [1345, 200] width 117 height 19
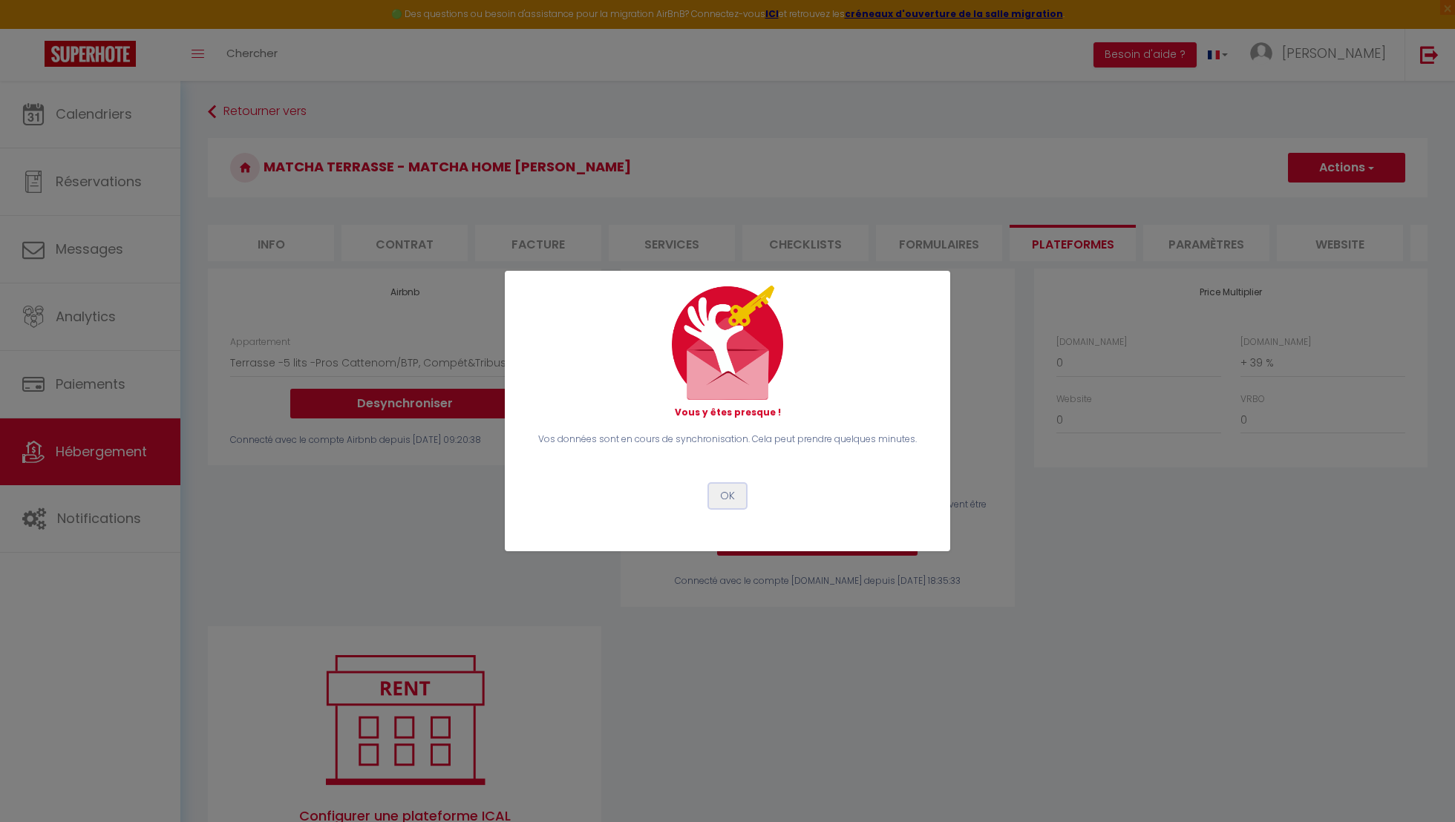
click at [736, 492] on button "OK" at bounding box center [727, 496] width 37 height 25
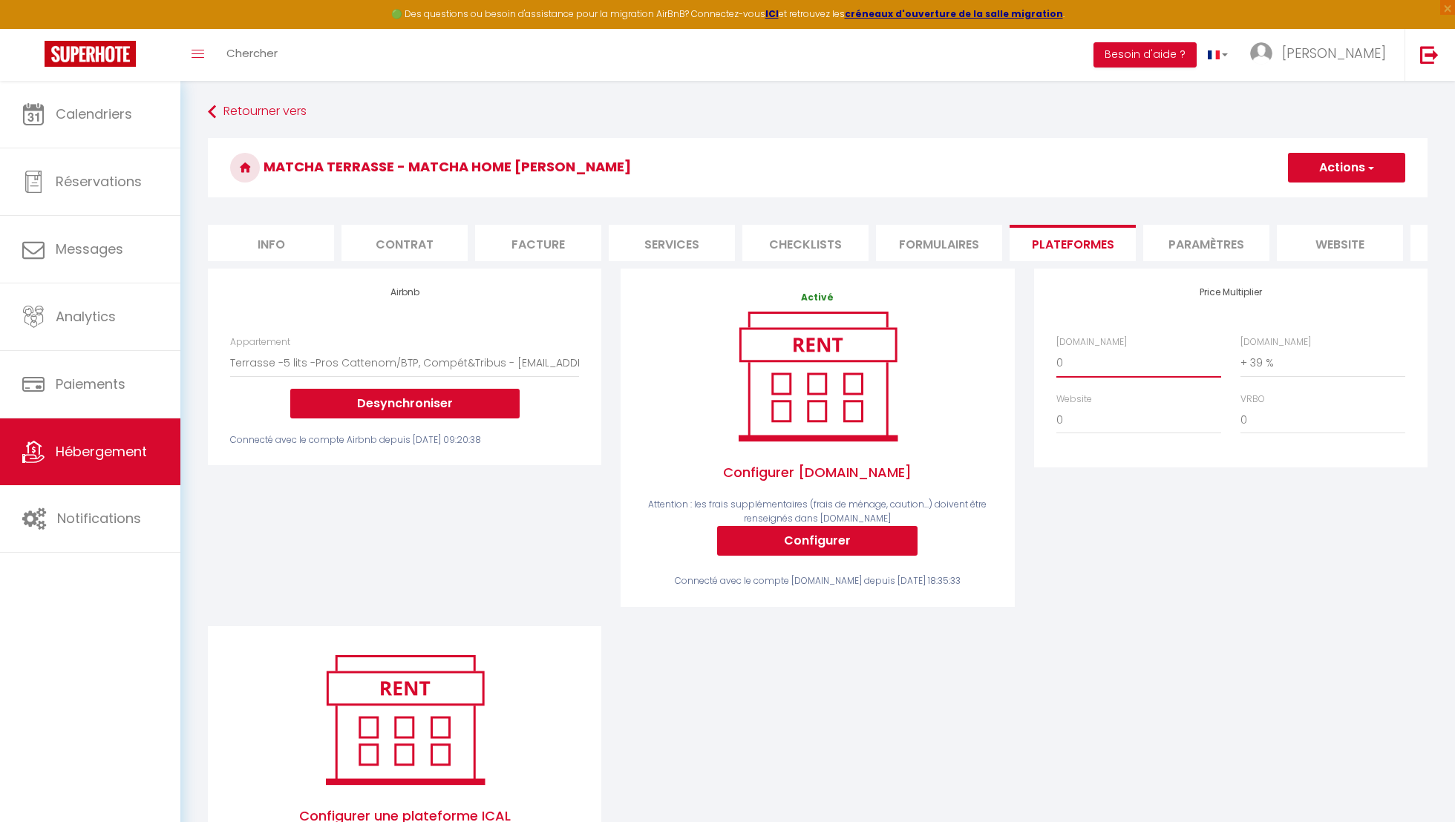
click at [1144, 364] on select "0 + 1 % + 2 % + 3 % + 4 % + 5 % + 6 % + 7 % + 8 % + 9 %" at bounding box center [1138, 363] width 165 height 28
select select "+ 25 %"
click at [1056, 349] on select "0 + 1 % + 2 % + 3 % + 4 % + 5 % + 6 % + 7 % + 8 % + 9 %" at bounding box center [1138, 363] width 165 height 28
click at [1363, 163] on button "Actions" at bounding box center [1346, 168] width 117 height 30
click at [1345, 195] on link "Enregistrer" at bounding box center [1345, 200] width 117 height 19
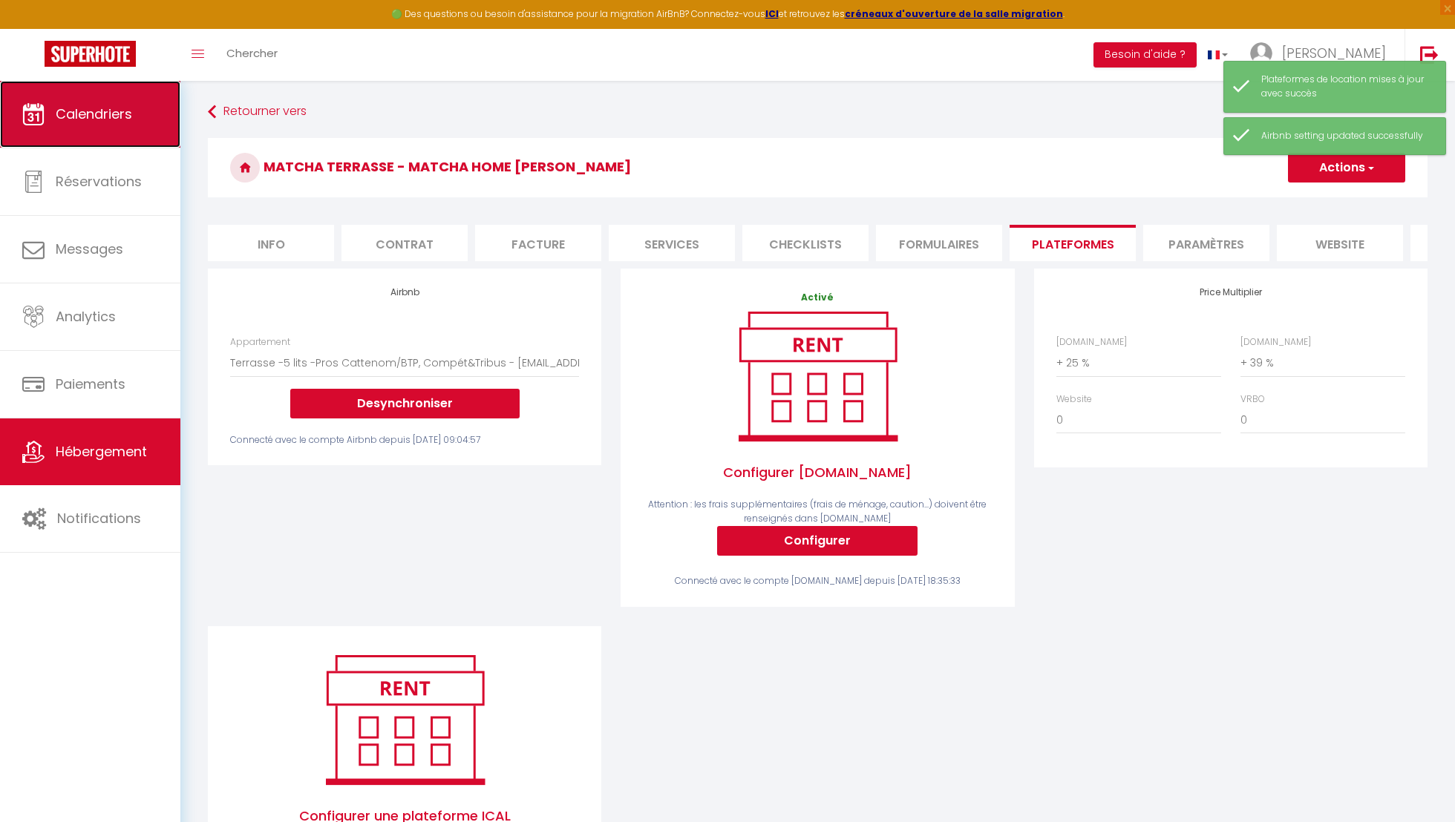
click at [142, 128] on link "Calendriers" at bounding box center [90, 114] width 180 height 67
